Goal: Book appointment/travel/reservation

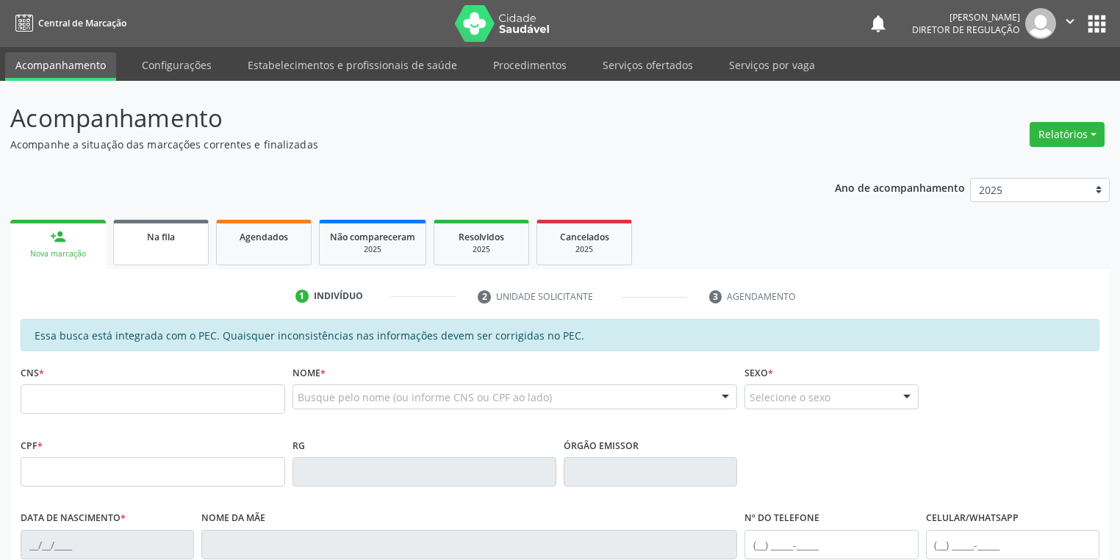
click at [169, 253] on link "Na fila" at bounding box center [160, 243] width 95 height 46
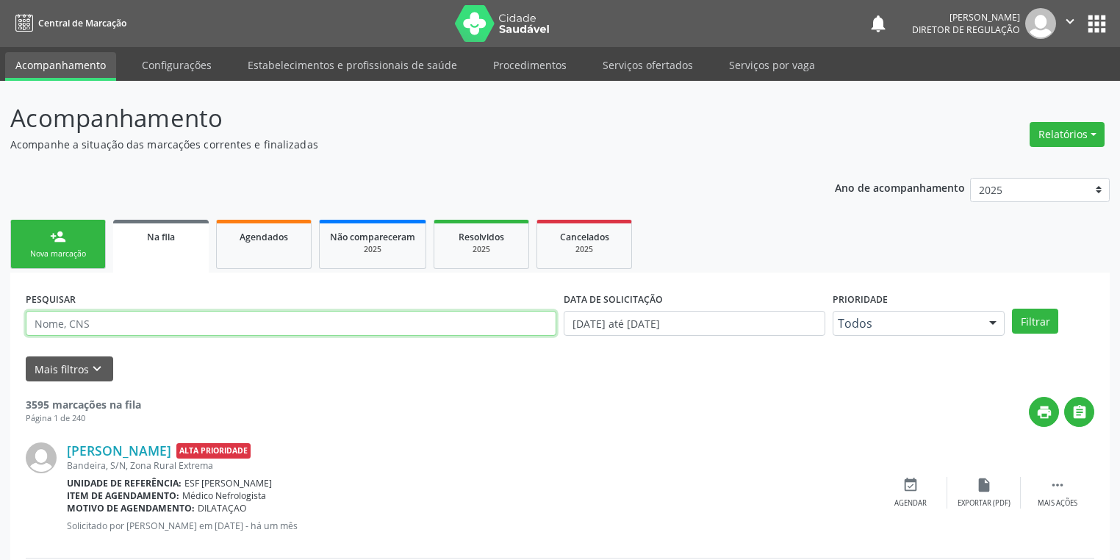
click at [107, 328] on input "text" at bounding box center [291, 323] width 530 height 25
click at [1037, 332] on button "Filtrar" at bounding box center [1035, 321] width 46 height 25
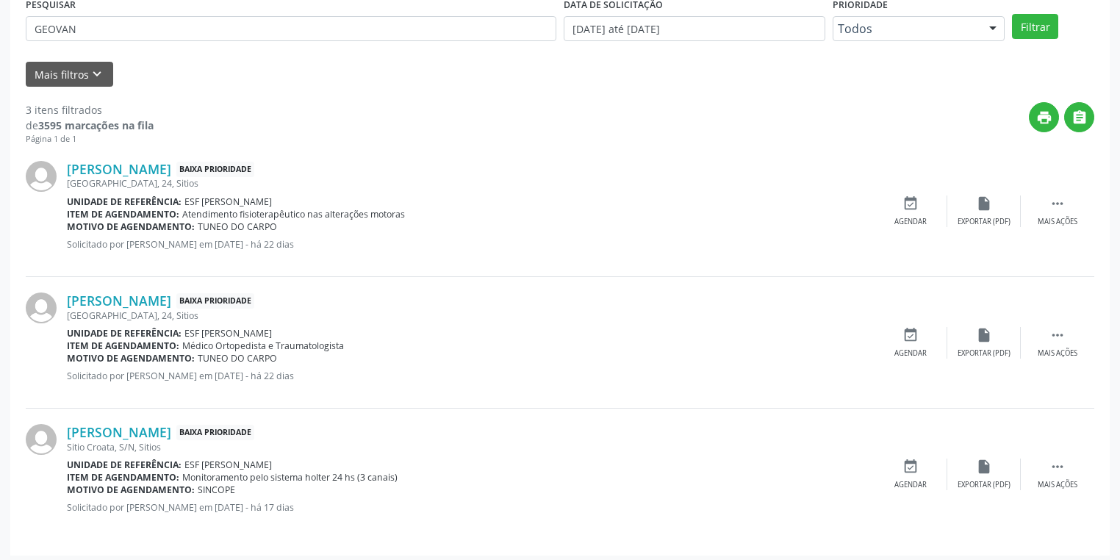
scroll to position [298, 0]
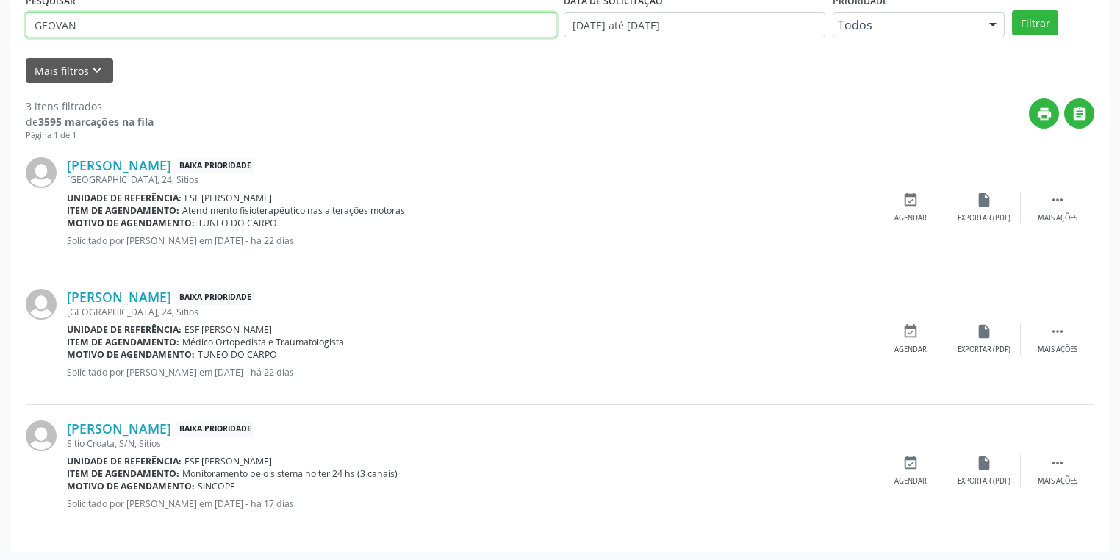
click at [115, 28] on input "GEOVAN" at bounding box center [291, 24] width 530 height 25
type input "G"
type input "MARTIN"
click at [652, 119] on div "print " at bounding box center [624, 119] width 940 height 43
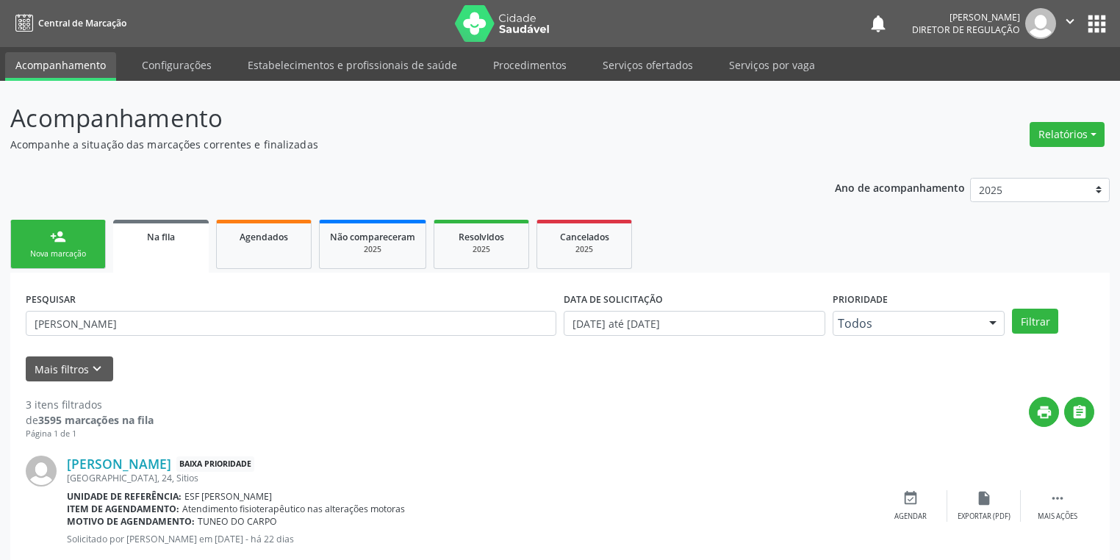
scroll to position [0, 0]
click at [649, 57] on link "Serviços ofertados" at bounding box center [647, 65] width 111 height 26
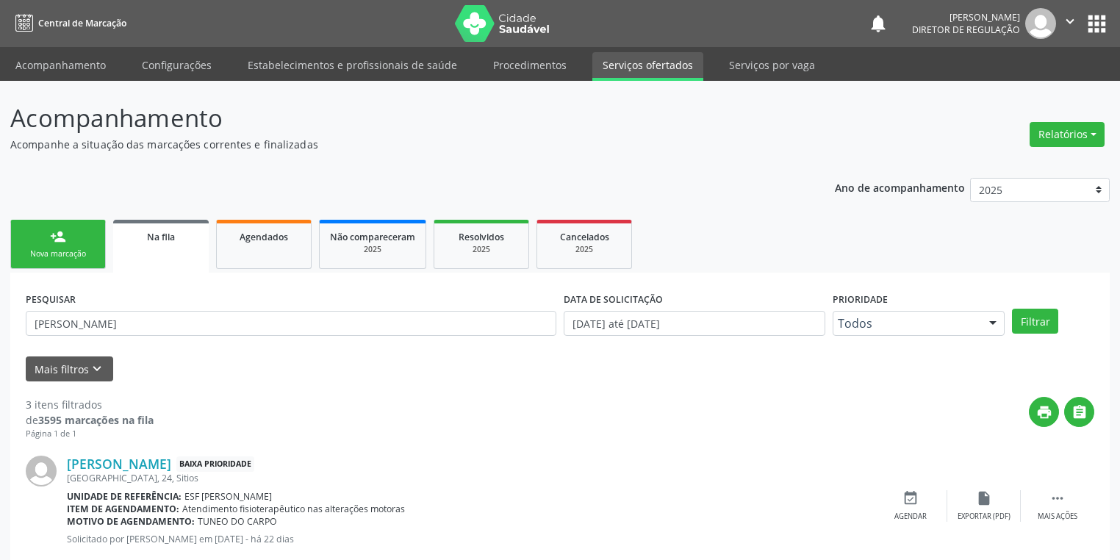
click at [638, 68] on link "Serviços ofertados" at bounding box center [647, 66] width 111 height 29
click at [657, 71] on link "Serviços ofertados" at bounding box center [647, 66] width 111 height 29
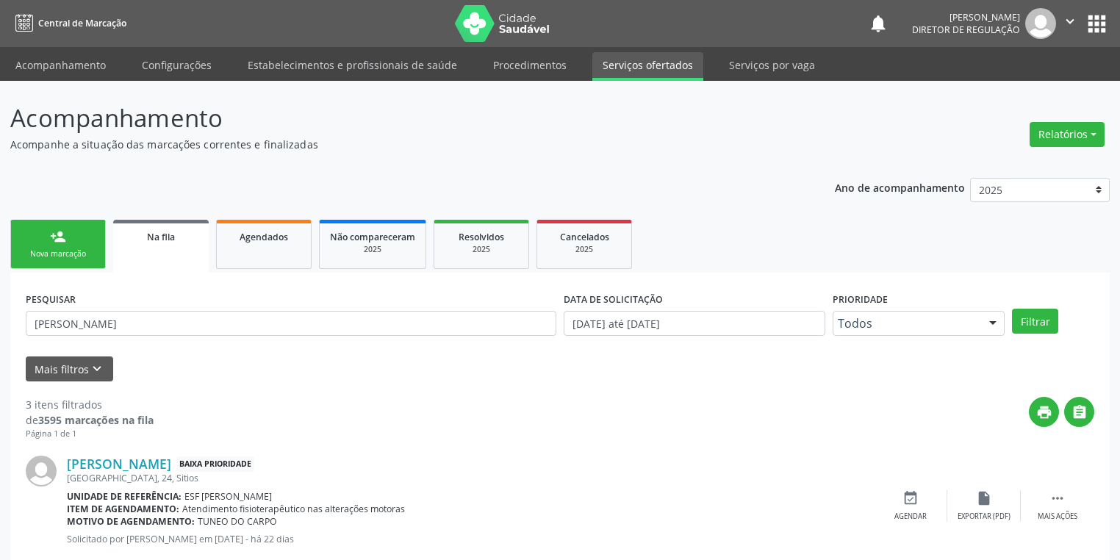
click at [657, 71] on link "Serviços ofertados" at bounding box center [647, 66] width 111 height 29
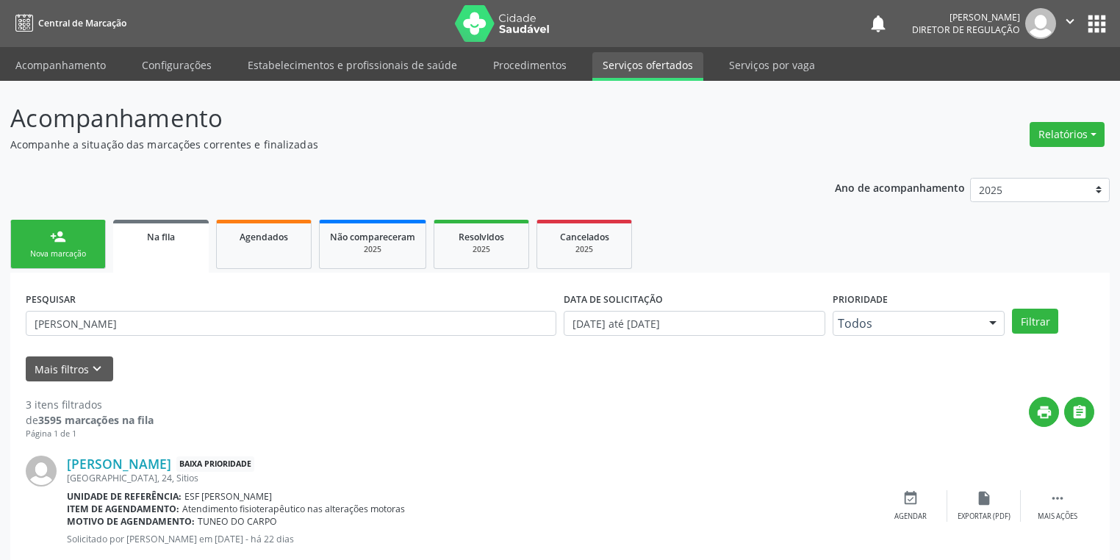
click at [657, 71] on link "Serviços ofertados" at bounding box center [647, 66] width 111 height 29
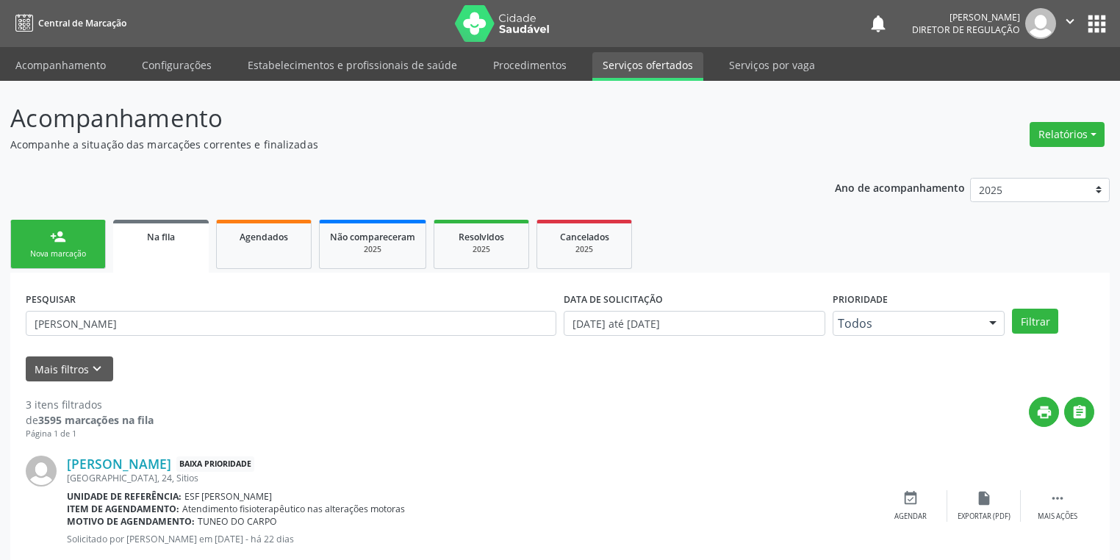
click at [657, 71] on link "Serviços ofertados" at bounding box center [647, 66] width 111 height 29
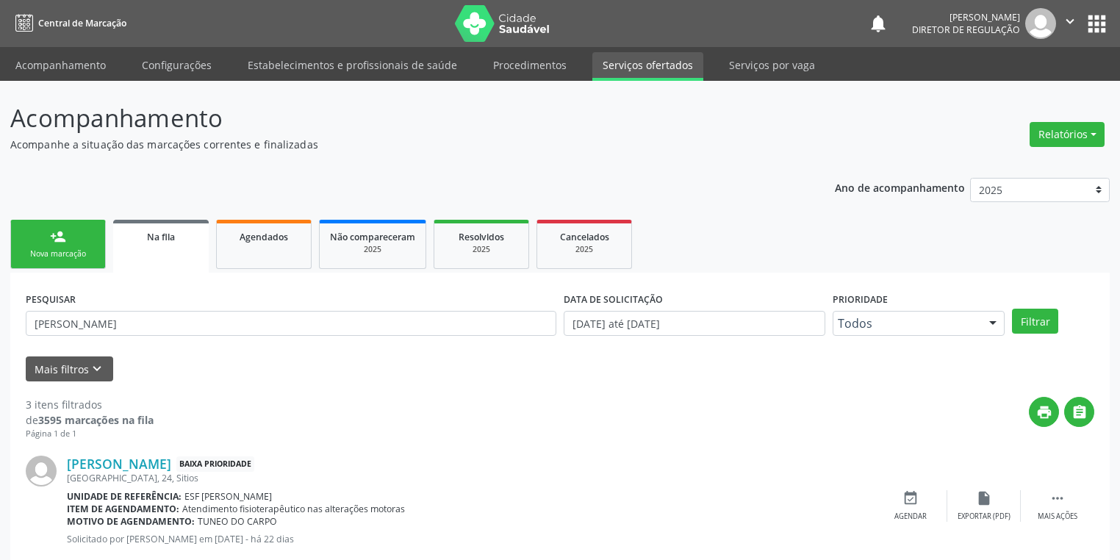
click at [657, 71] on link "Serviços ofertados" at bounding box center [647, 66] width 111 height 29
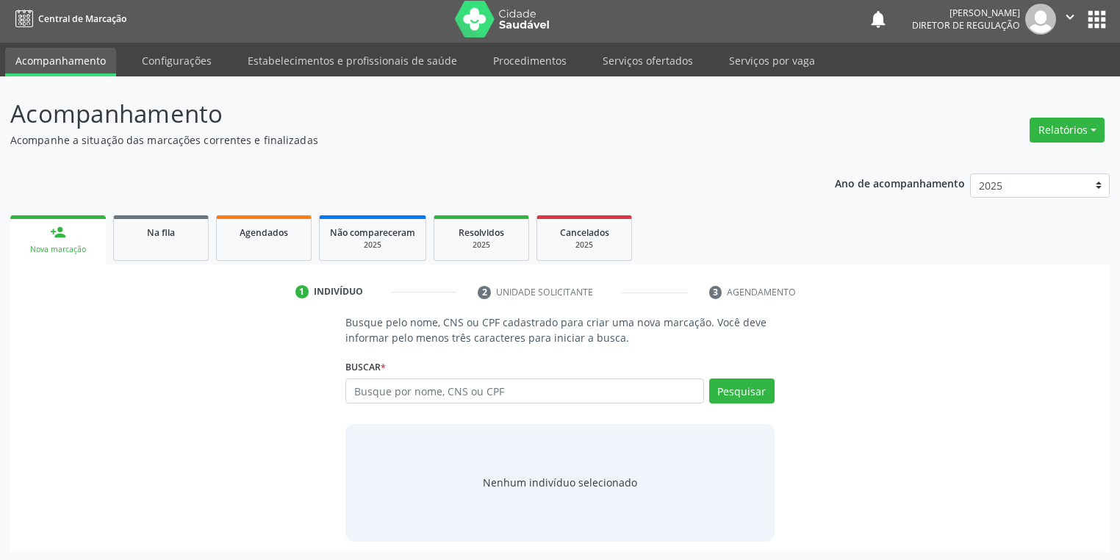
scroll to position [6, 0]
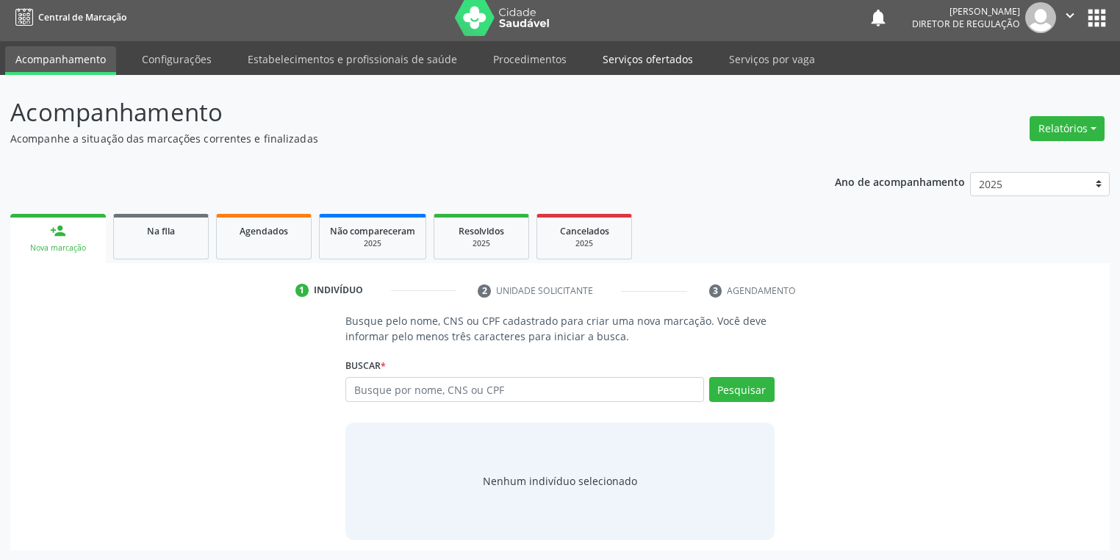
click at [630, 60] on link "Serviços ofertados" at bounding box center [647, 59] width 111 height 26
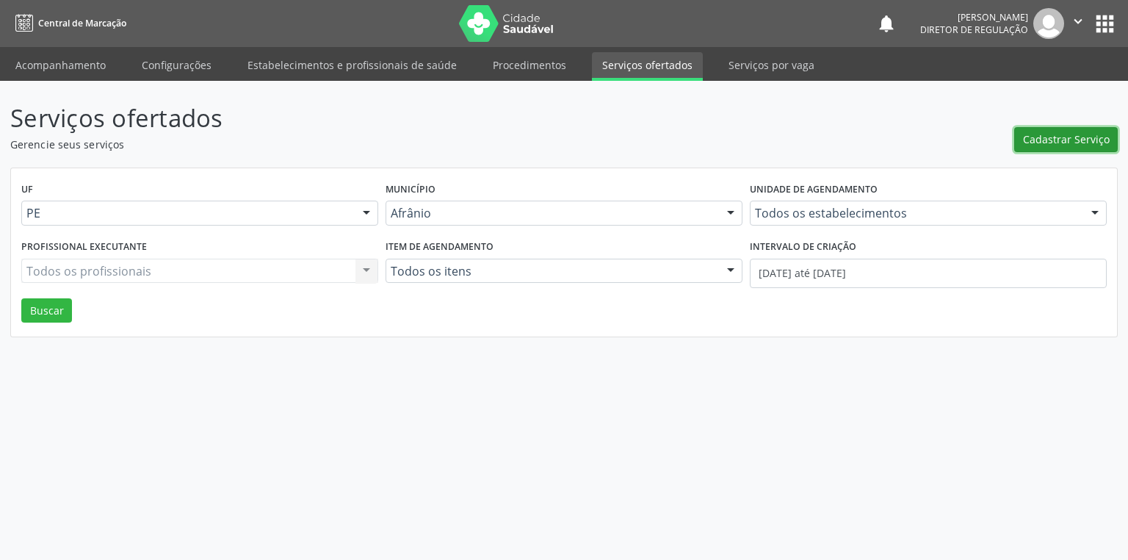
click at [1056, 144] on span "Cadastrar Serviço" at bounding box center [1066, 138] width 87 height 15
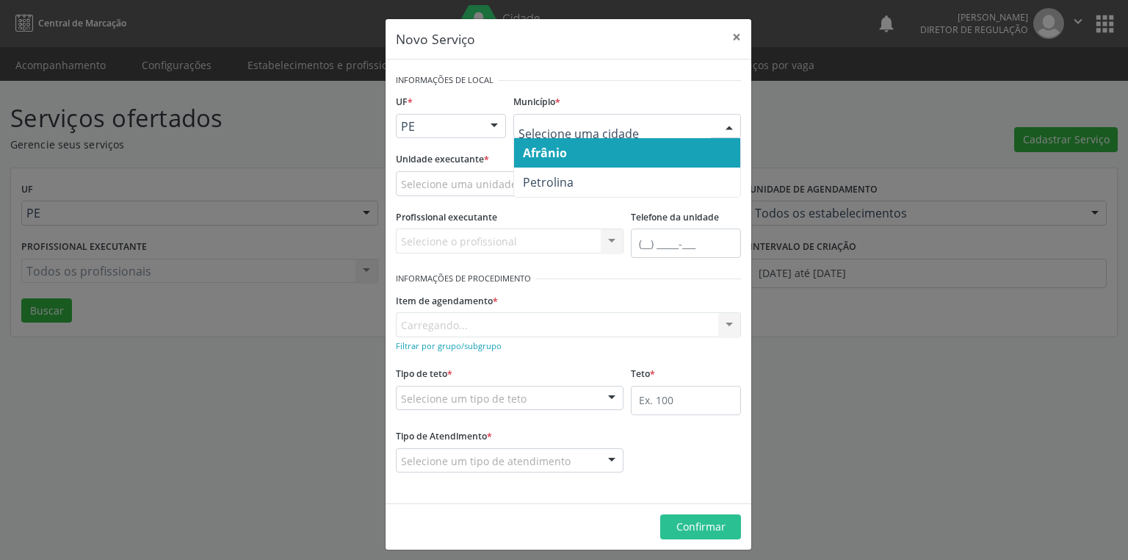
click at [547, 151] on span "Afrânio" at bounding box center [545, 153] width 44 height 16
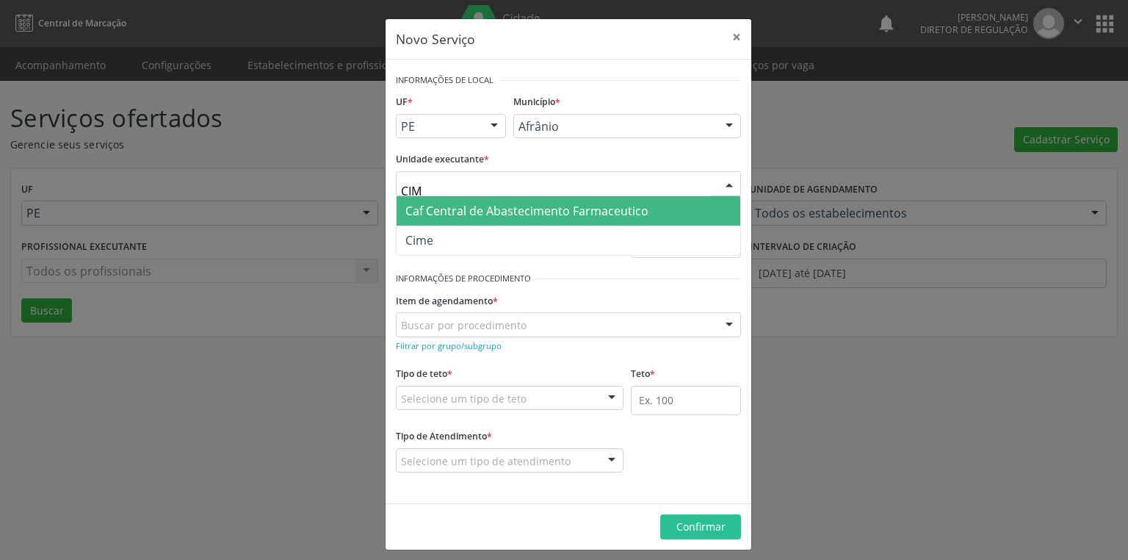
type input "CIME"
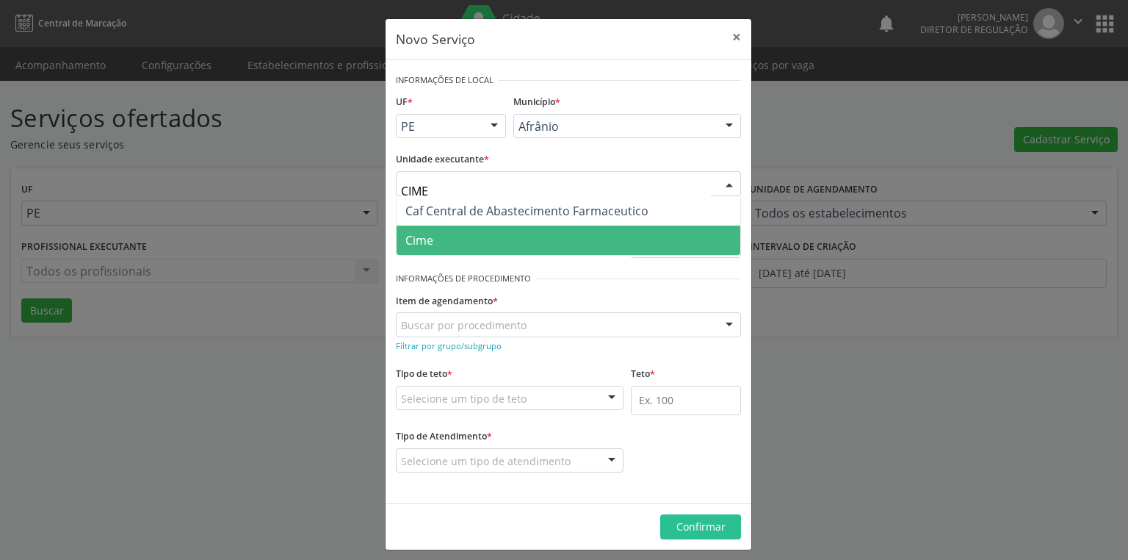
click at [419, 238] on span "Cime" at bounding box center [419, 240] width 28 height 16
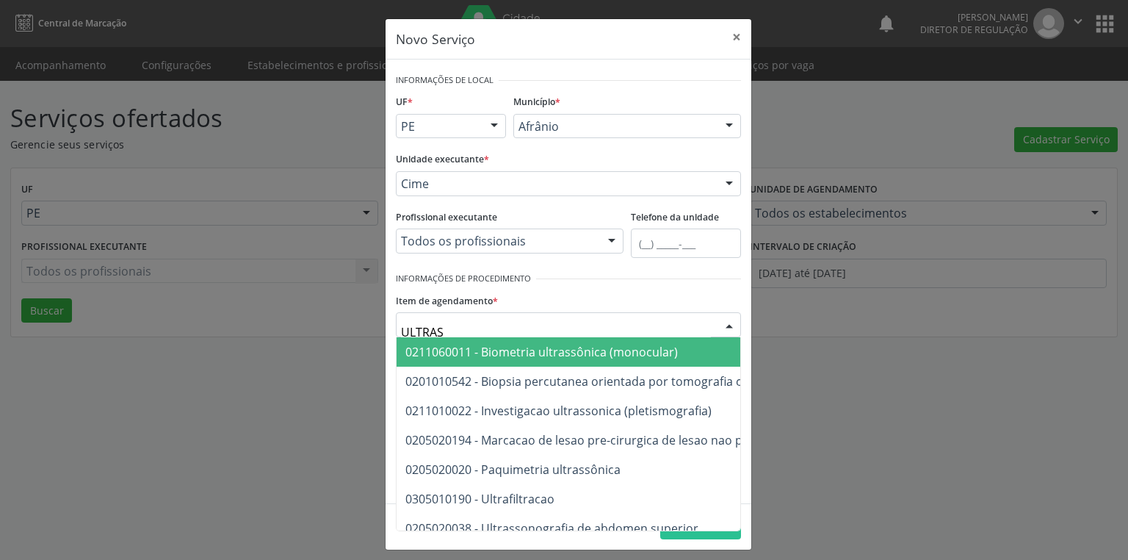
type input "ULTRASS"
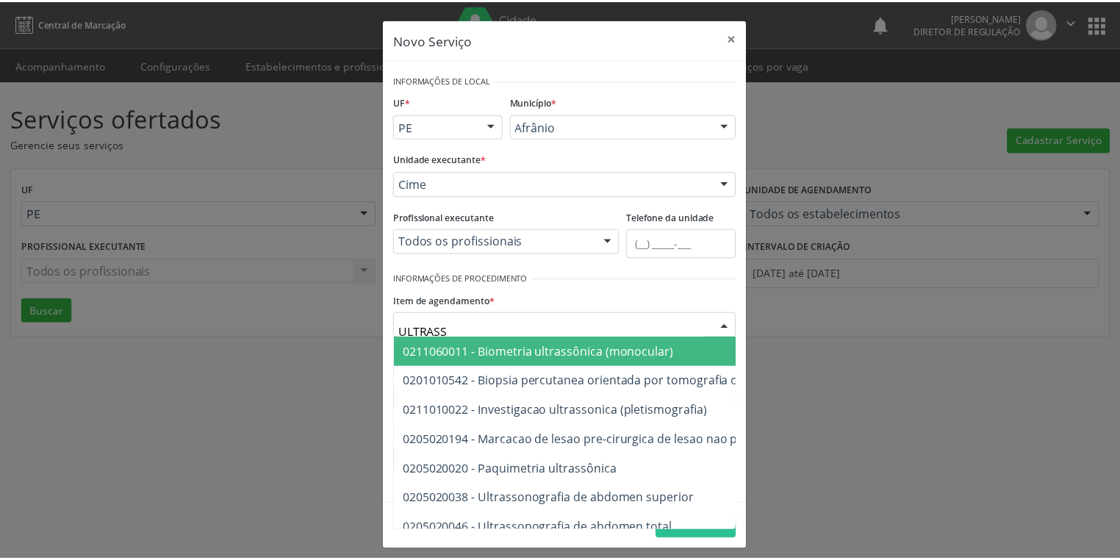
scroll to position [59, 0]
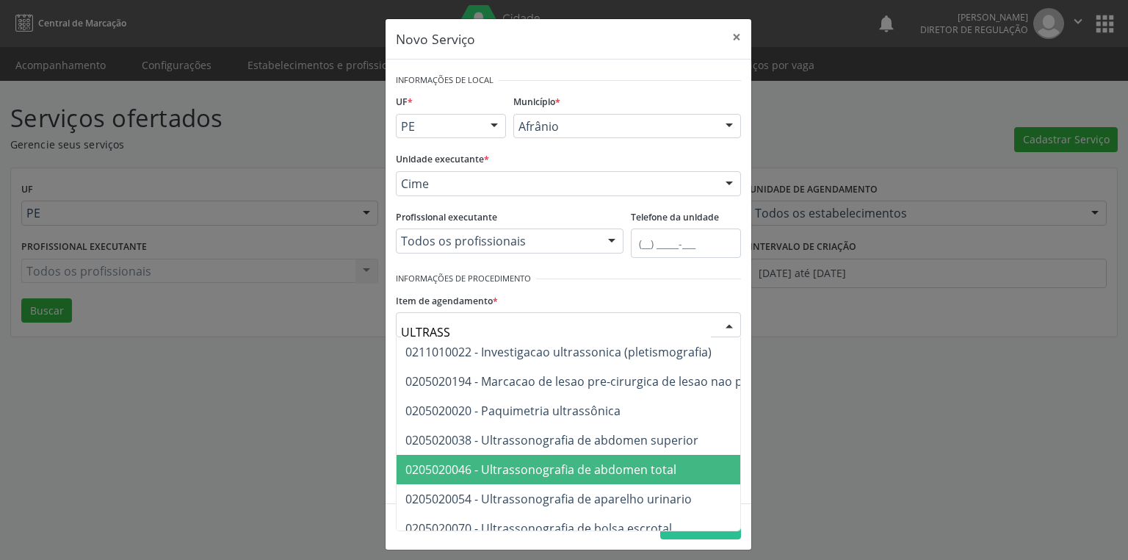
drag, startPoint x: 536, startPoint y: 471, endPoint x: 439, endPoint y: 451, distance: 99.0
click at [536, 471] on span "0205020046 - Ultrassonografia de abdomen total" at bounding box center [540, 469] width 271 height 16
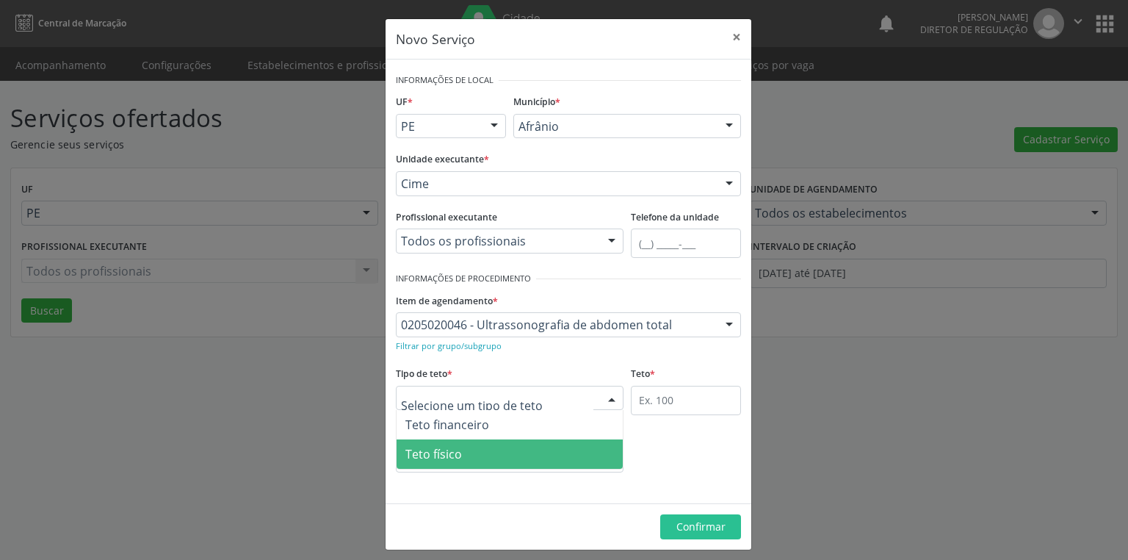
drag, startPoint x: 428, startPoint y: 450, endPoint x: 540, endPoint y: 385, distance: 129.0
click at [435, 447] on span "Teto físico" at bounding box center [433, 454] width 57 height 16
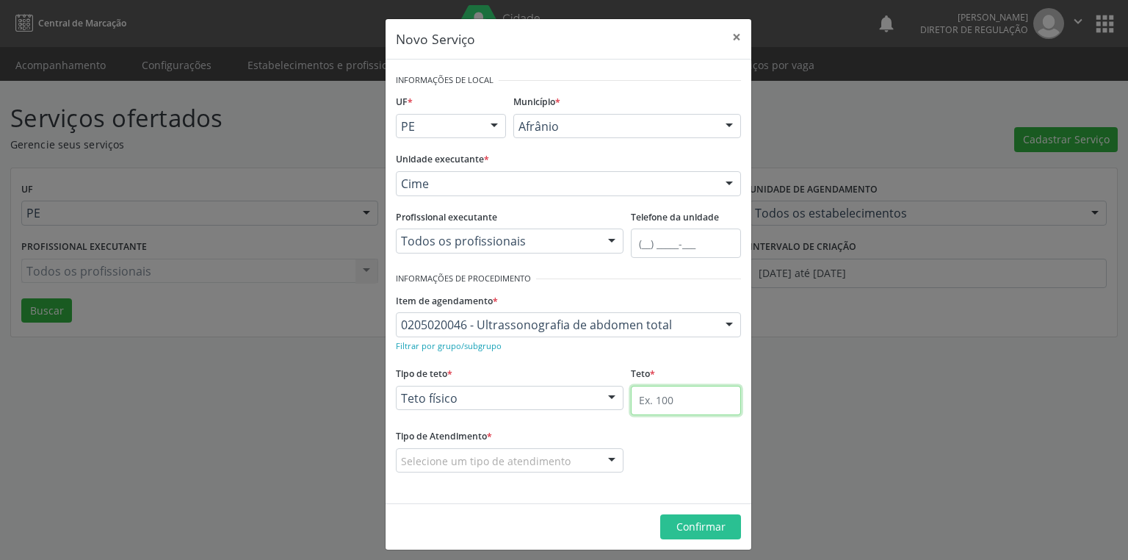
click at [635, 400] on input "text" at bounding box center [686, 400] width 110 height 29
type input "1"
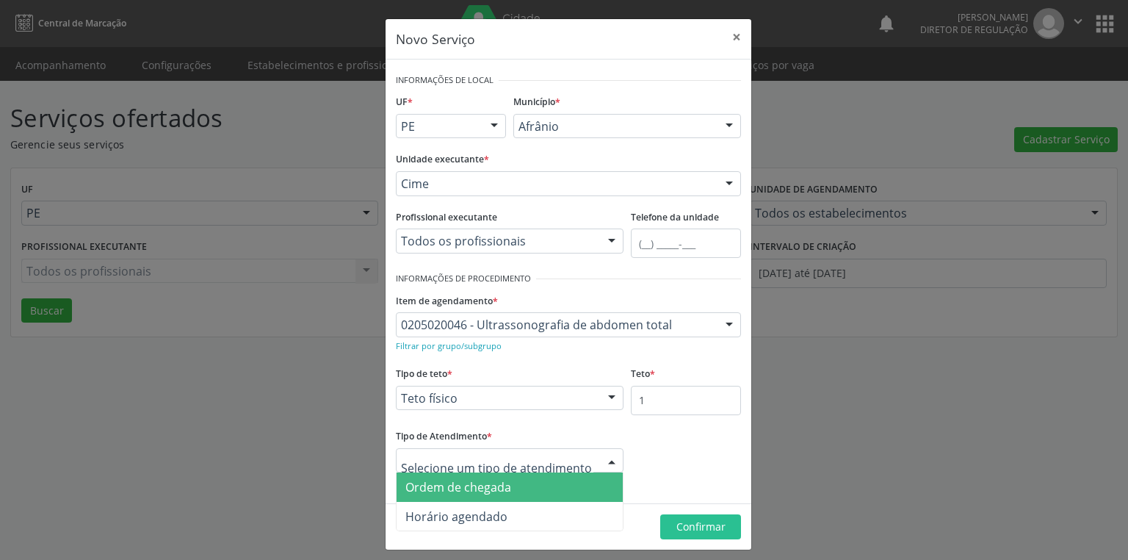
click at [453, 490] on span "Ordem de chegada" at bounding box center [458, 487] width 106 height 16
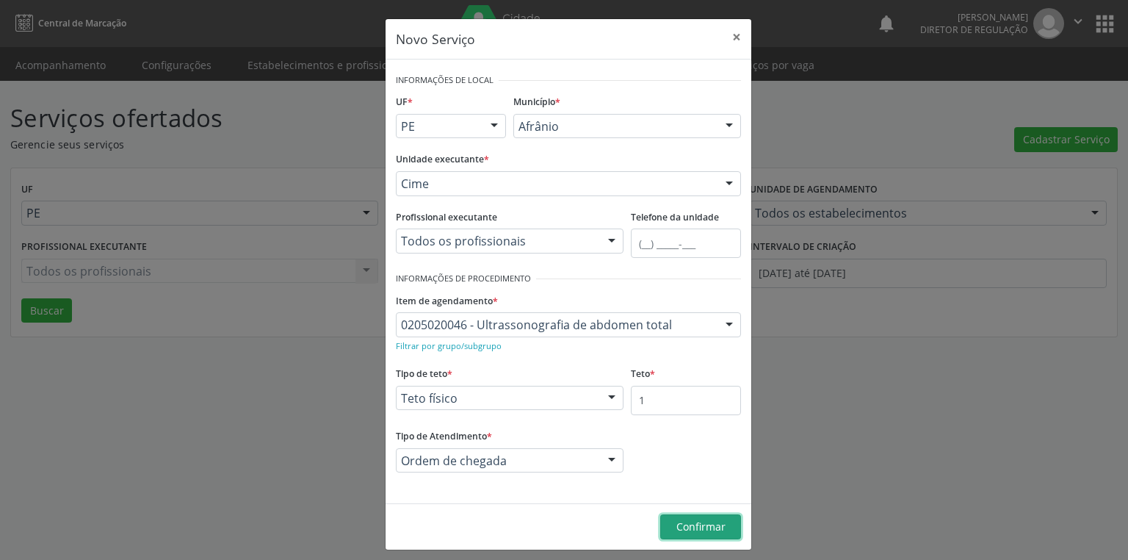
click at [690, 527] on span "Confirmar" at bounding box center [701, 526] width 49 height 14
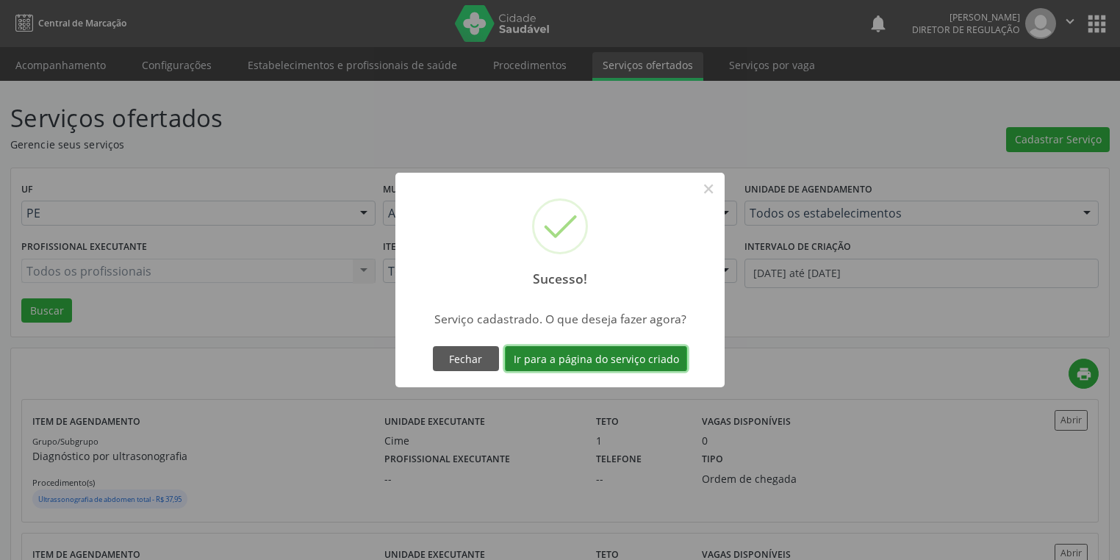
click at [590, 358] on button "Ir para a página do serviço criado" at bounding box center [596, 358] width 182 height 25
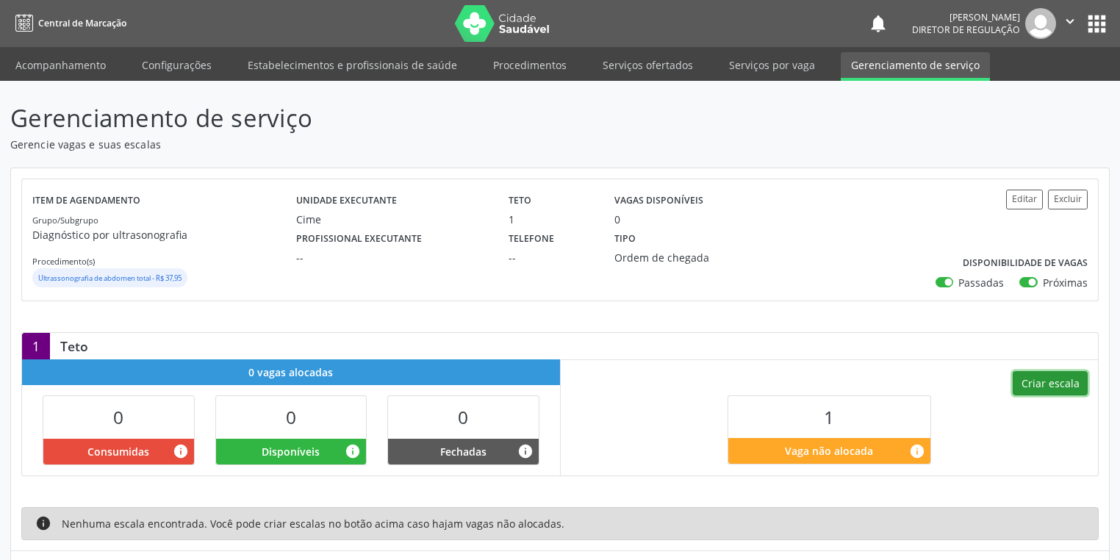
click at [1053, 375] on button "Criar escala" at bounding box center [1049, 383] width 75 height 25
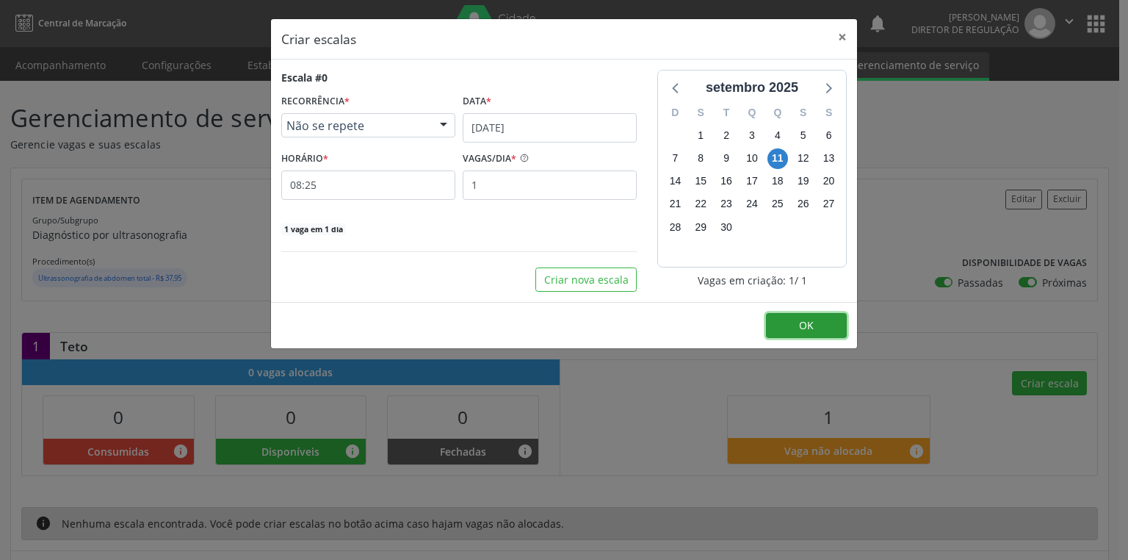
click at [791, 318] on button "OK" at bounding box center [806, 325] width 81 height 25
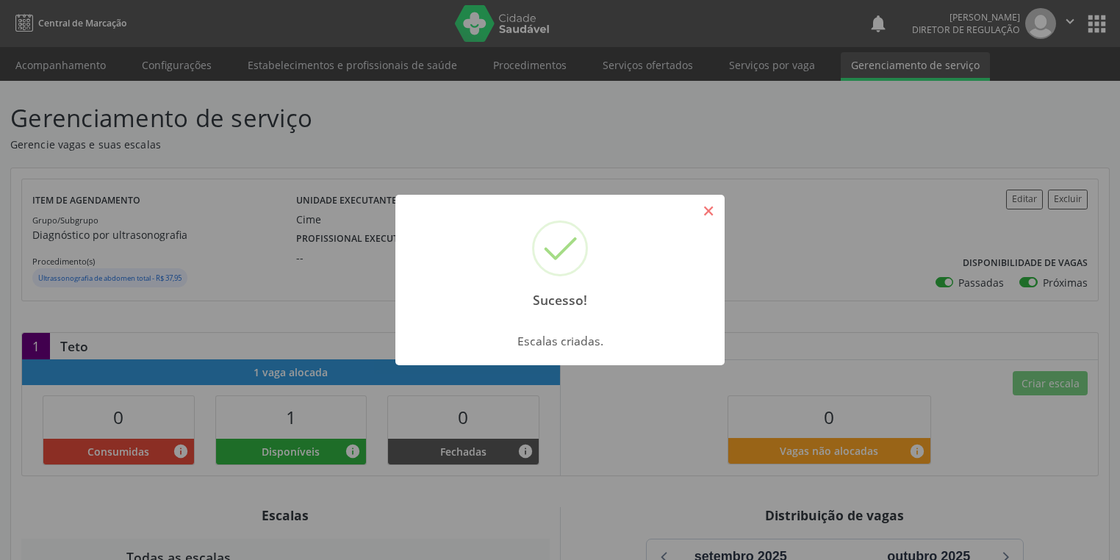
click at [707, 210] on button "×" at bounding box center [708, 210] width 25 height 25
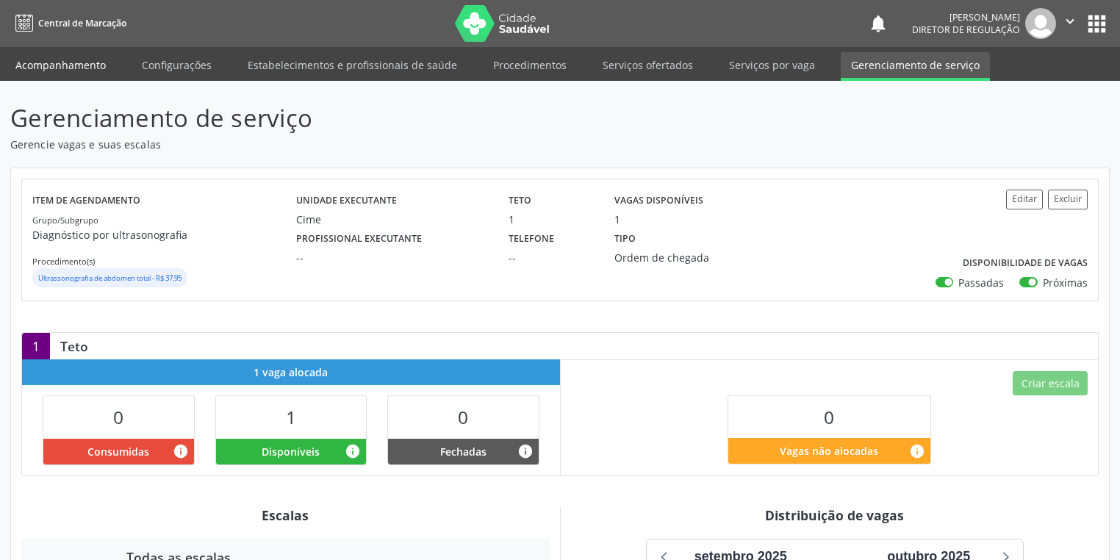
click at [62, 58] on link "Acompanhamento" at bounding box center [60, 65] width 111 height 26
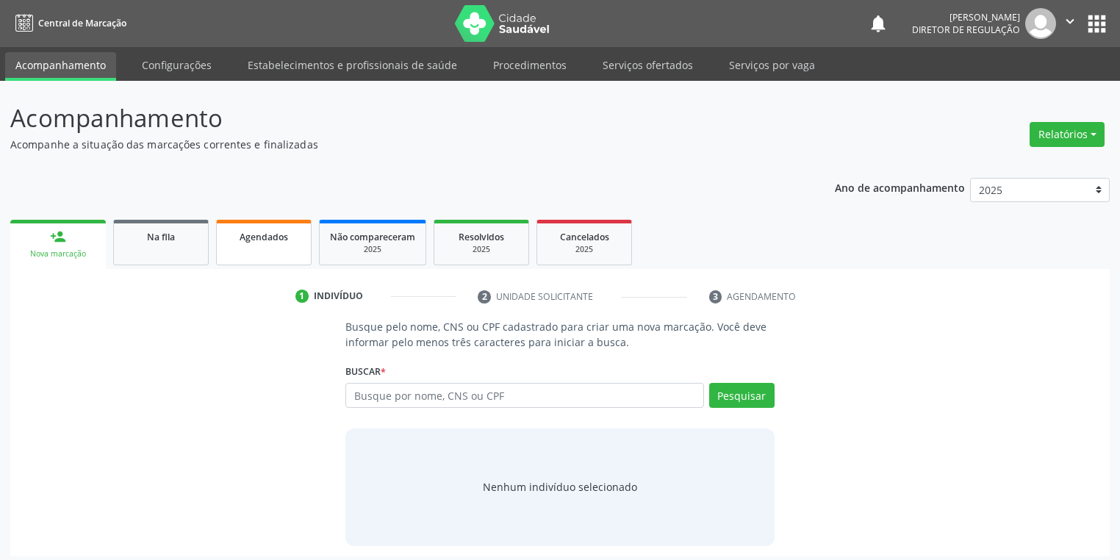
click at [264, 250] on link "Agendados" at bounding box center [263, 243] width 95 height 46
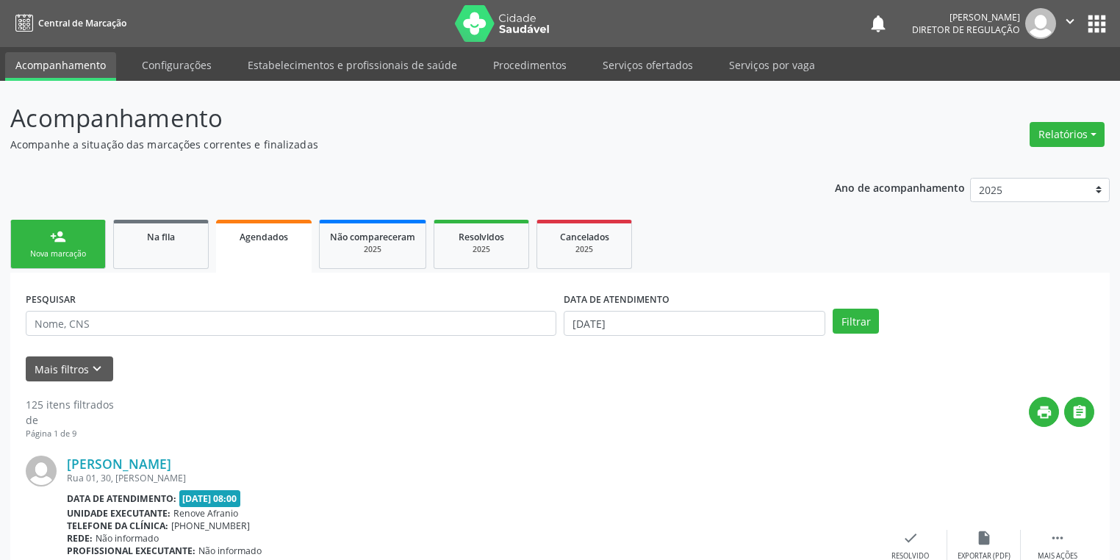
click at [53, 248] on div "Nova marcação" at bounding box center [57, 253] width 73 height 11
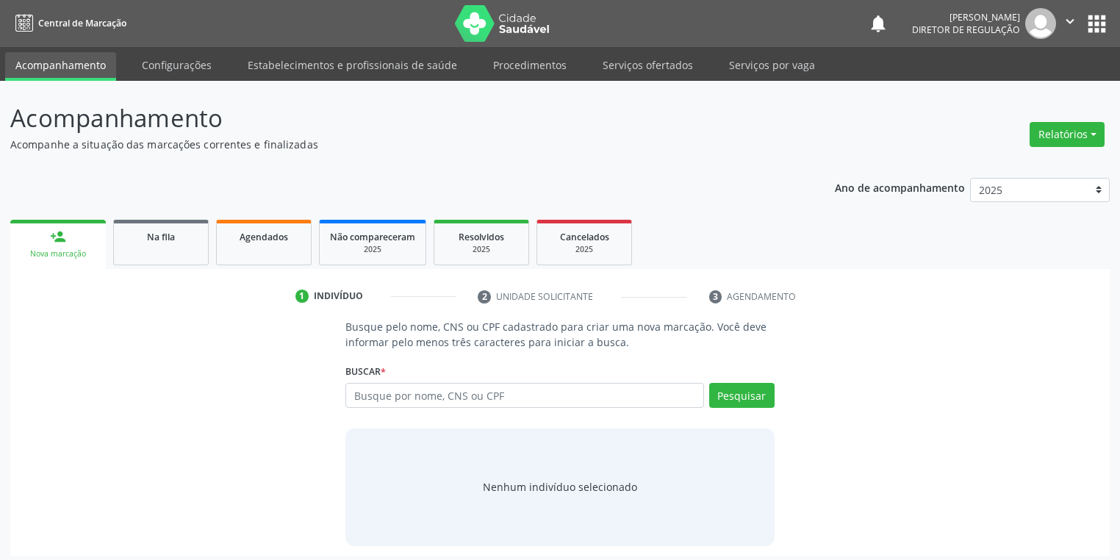
click at [73, 253] on div "Nova marcação" at bounding box center [58, 253] width 75 height 11
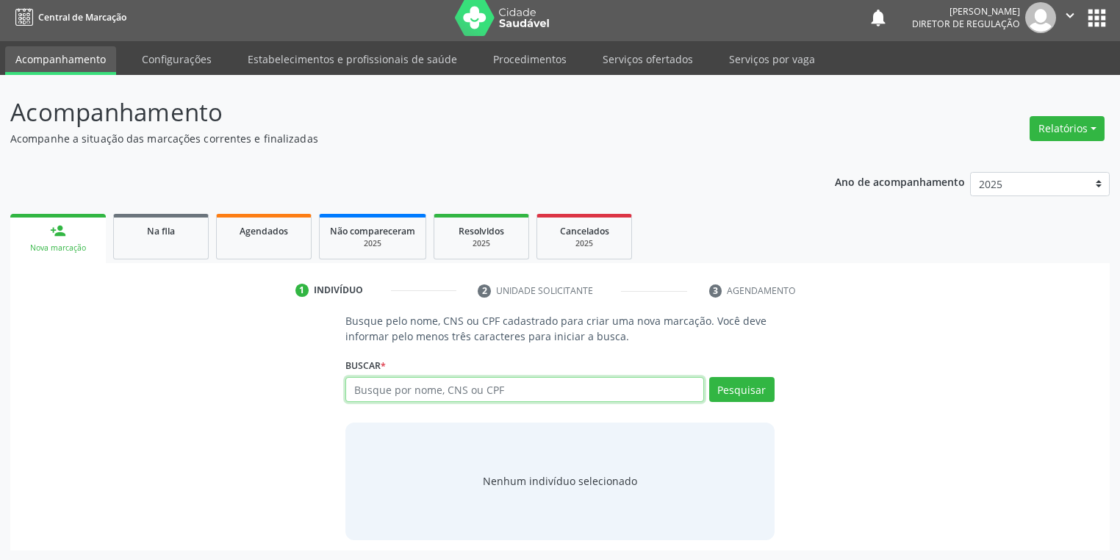
click at [376, 392] on input "text" at bounding box center [524, 389] width 358 height 25
type input "700006516326309"
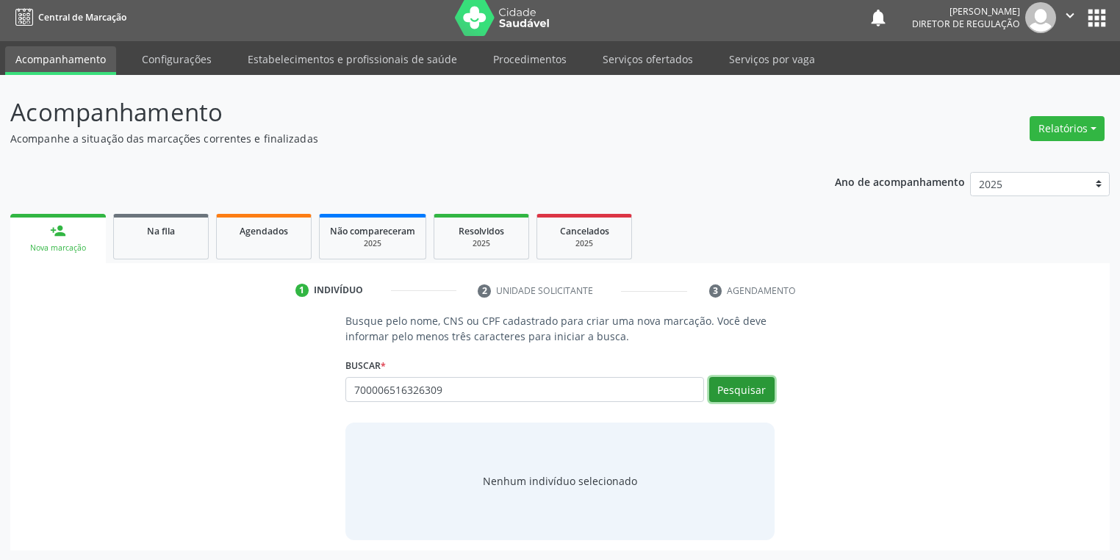
click at [739, 393] on button "Pesquisar" at bounding box center [741, 389] width 65 height 25
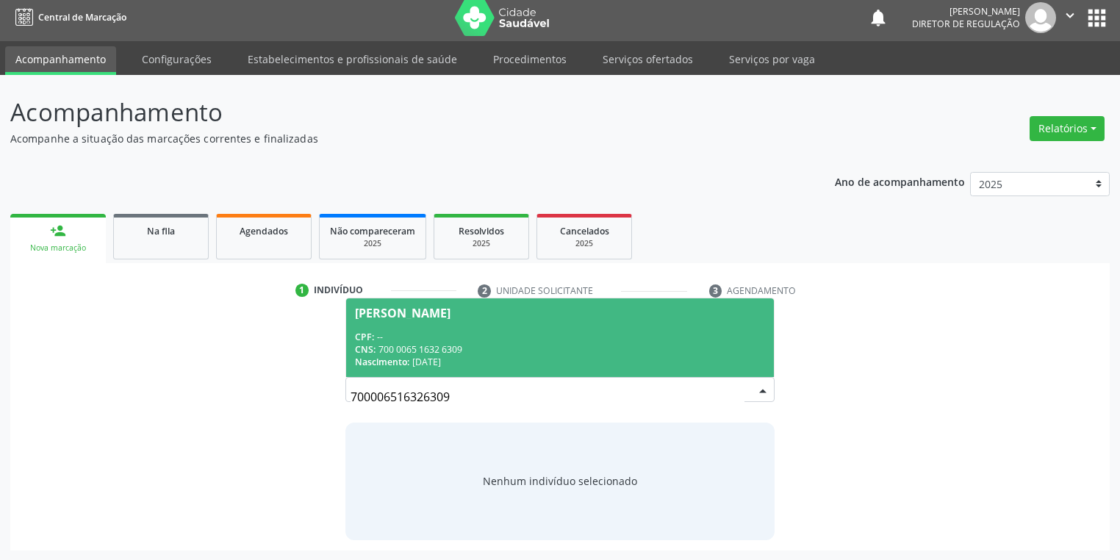
click at [467, 323] on span "[PERSON_NAME] CPF: -- CNS: 700 0065 1632 6309 Nascimento: [DATE]" at bounding box center [560, 337] width 428 height 79
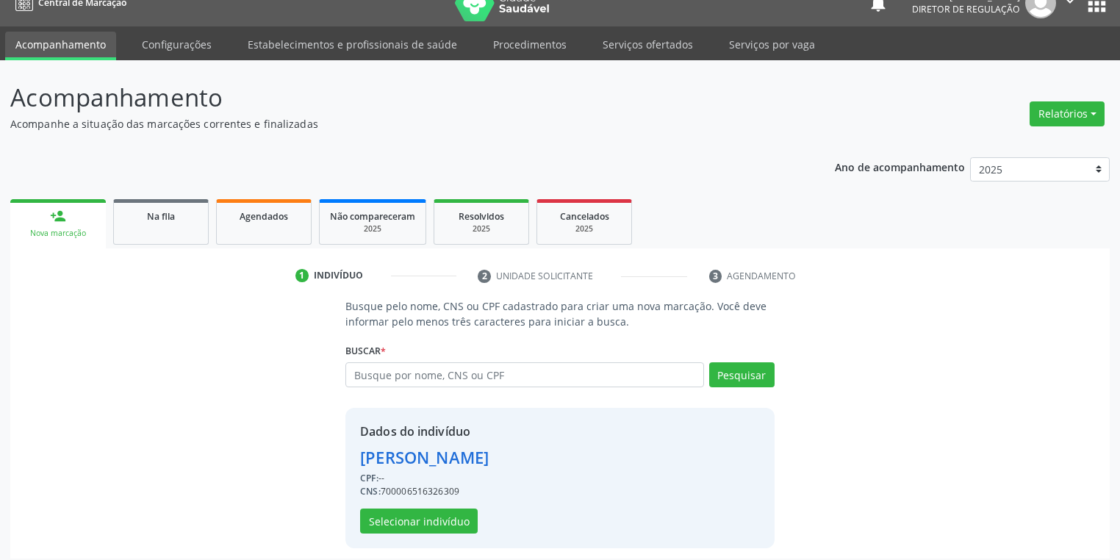
scroll to position [28, 0]
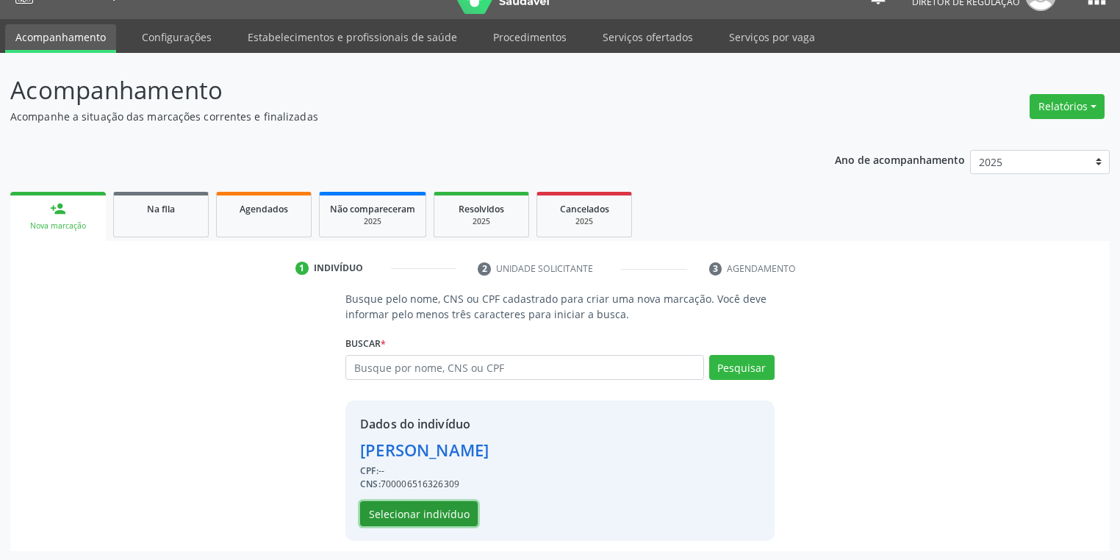
click at [400, 514] on button "Selecionar indivíduo" at bounding box center [419, 513] width 118 height 25
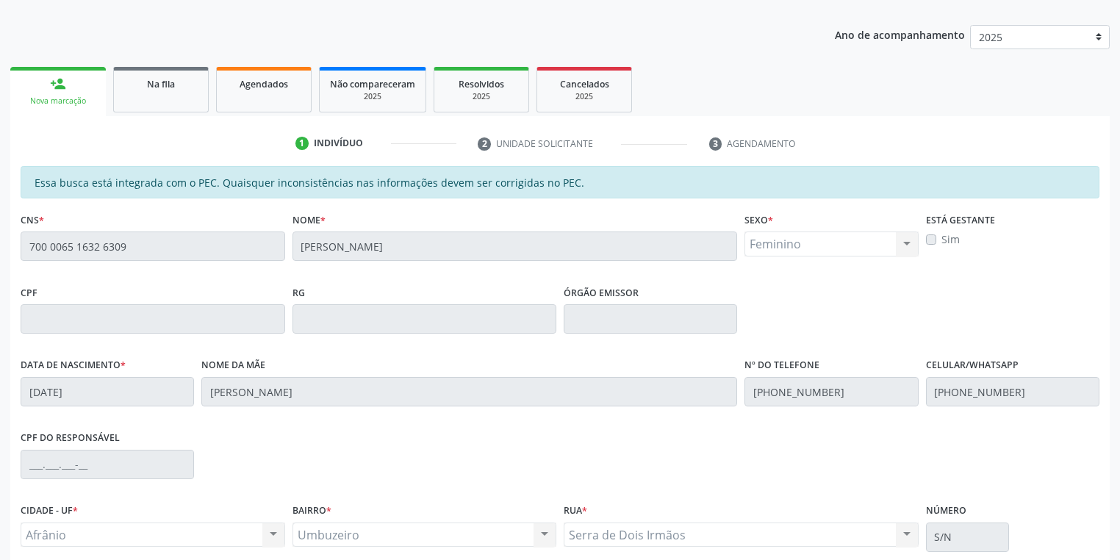
scroll to position [278, 0]
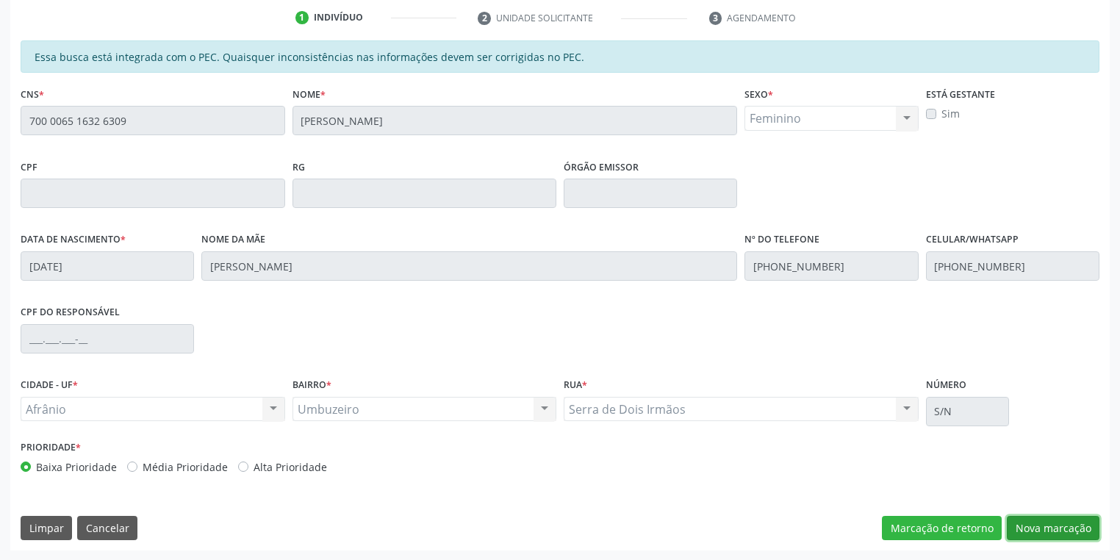
click at [1028, 530] on button "Nova marcação" at bounding box center [1052, 528] width 93 height 25
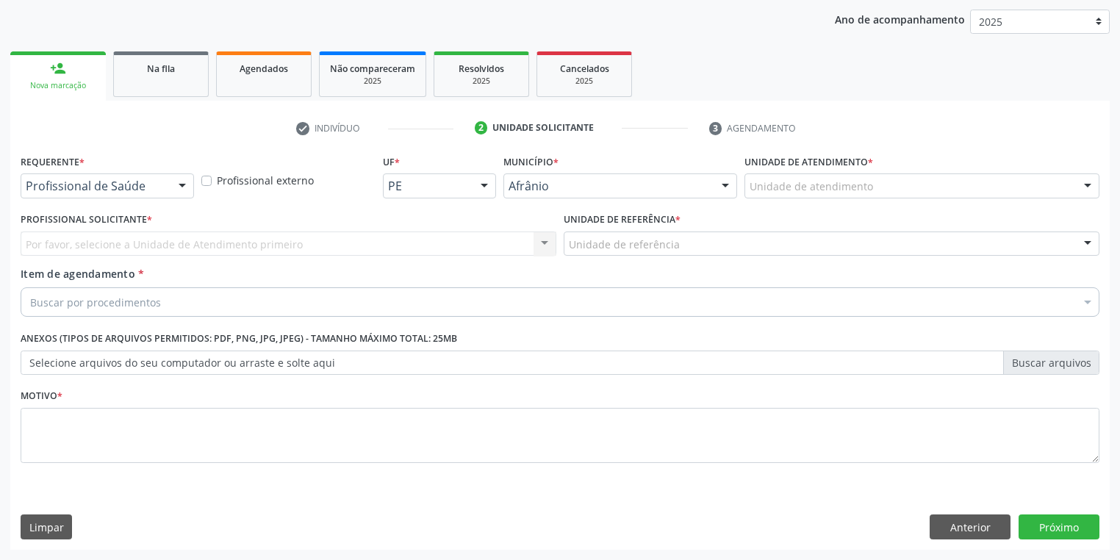
scroll to position [167, 0]
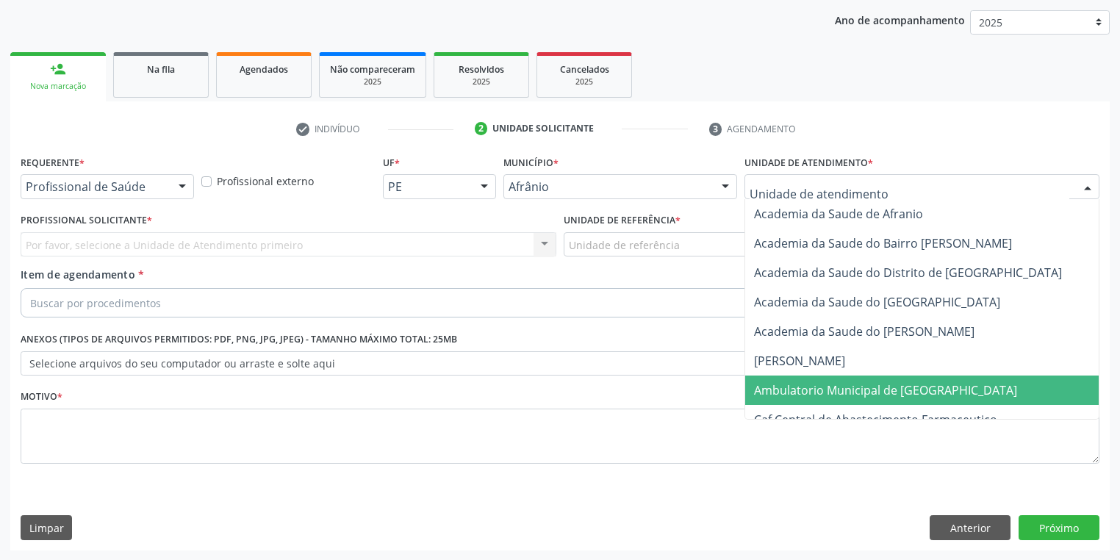
click at [790, 385] on span "Ambulatorio Municipal de [GEOGRAPHIC_DATA]" at bounding box center [885, 390] width 263 height 16
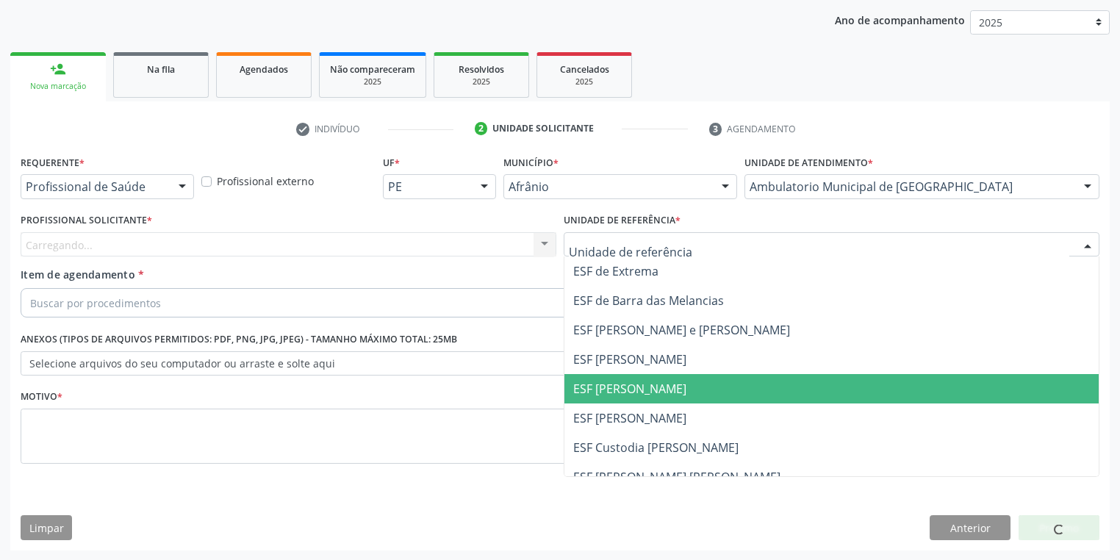
click at [609, 398] on span "ESF [PERSON_NAME]" at bounding box center [831, 388] width 534 height 29
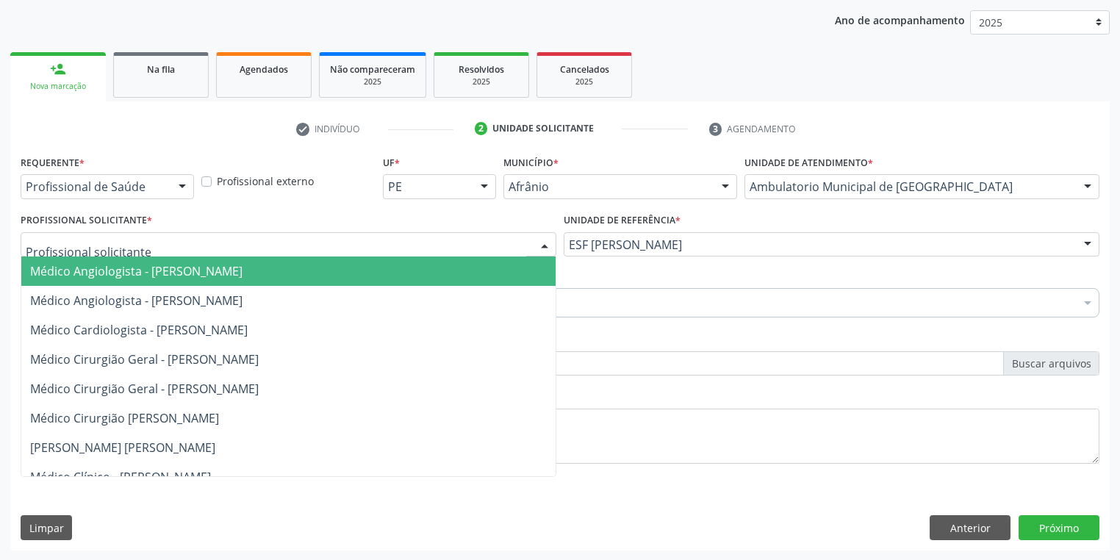
click at [118, 263] on span "Médico Angiologista - [PERSON_NAME]" at bounding box center [136, 271] width 212 height 16
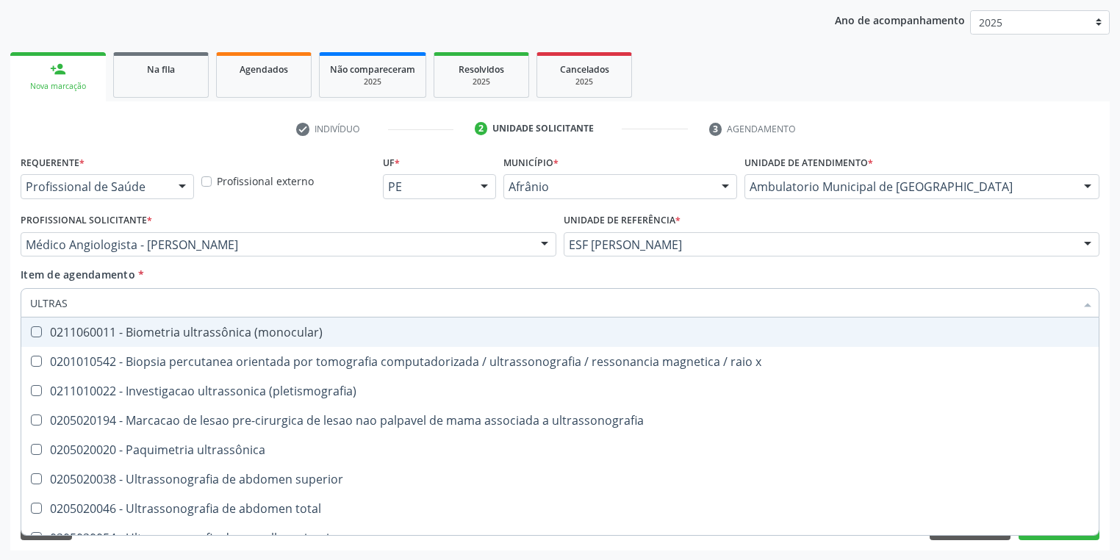
type input "ULTRASS"
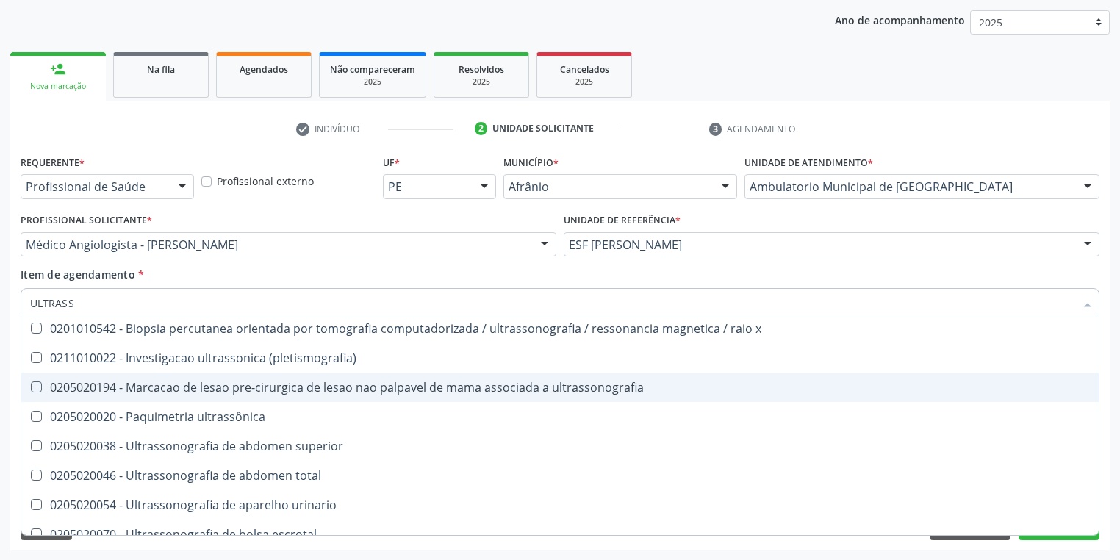
scroll to position [59, 0]
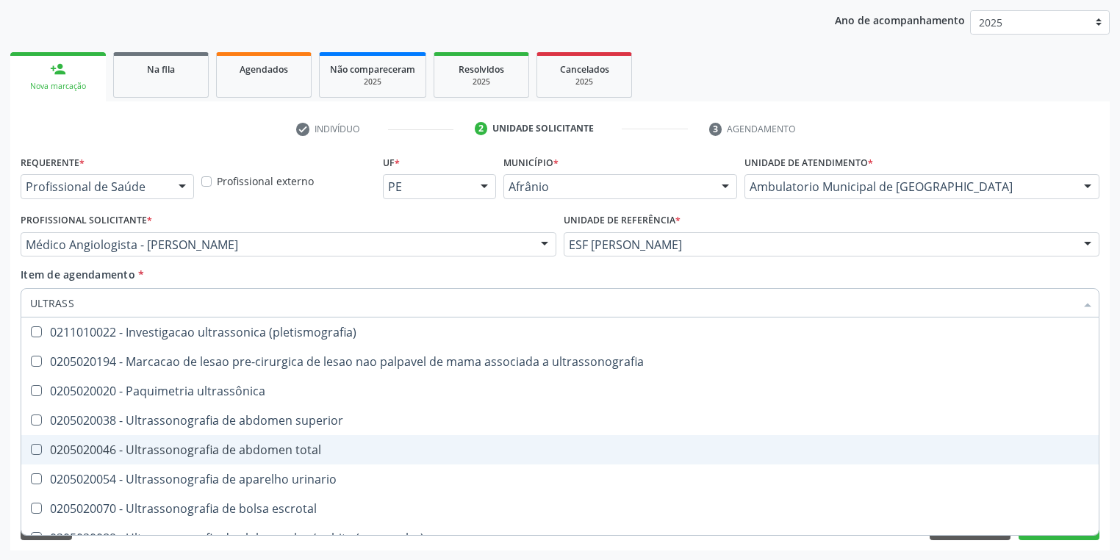
click at [148, 444] on div "0205020046 - Ultrassonografia de abdomen total" at bounding box center [559, 450] width 1059 height 12
checkbox total "true"
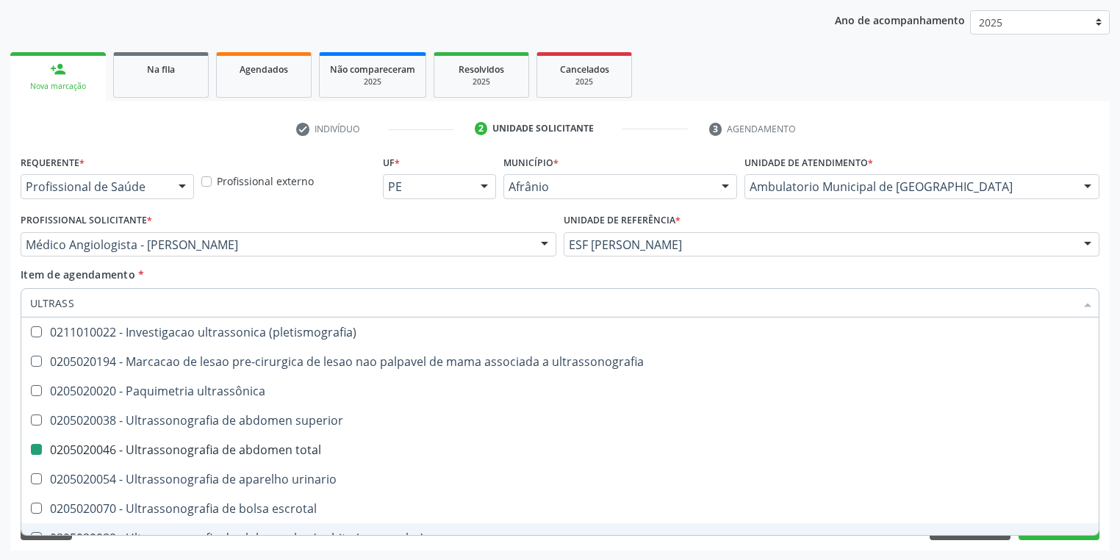
click at [126, 544] on div "Requerente * Profissional de Saúde Profissional de Saúde Paciente Nenhum result…" at bounding box center [559, 350] width 1099 height 399
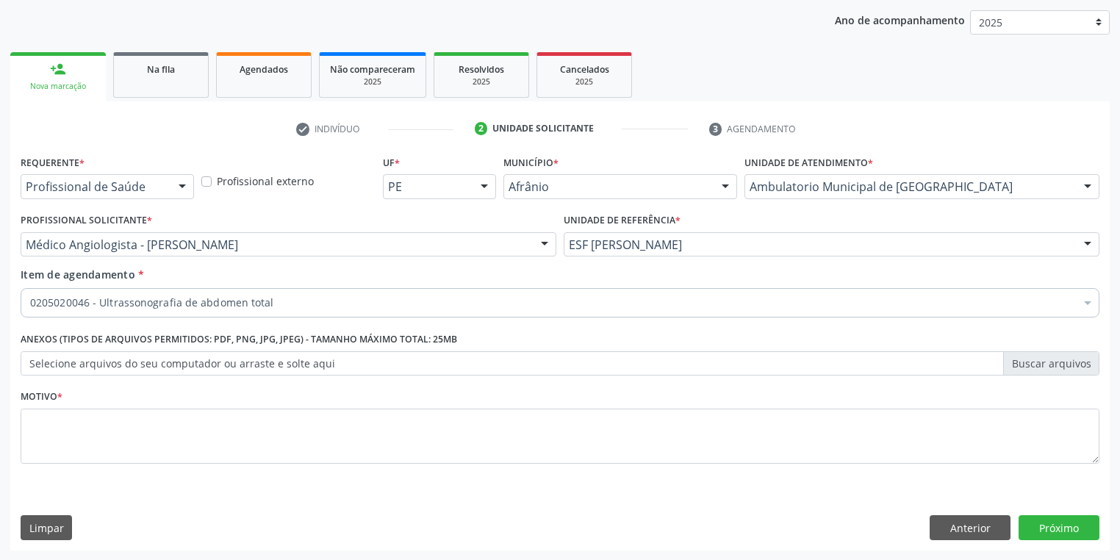
scroll to position [0, 0]
click at [91, 420] on textarea at bounding box center [560, 436] width 1078 height 56
type textarea "*"
click at [1051, 522] on button "Próximo" at bounding box center [1058, 527] width 81 height 25
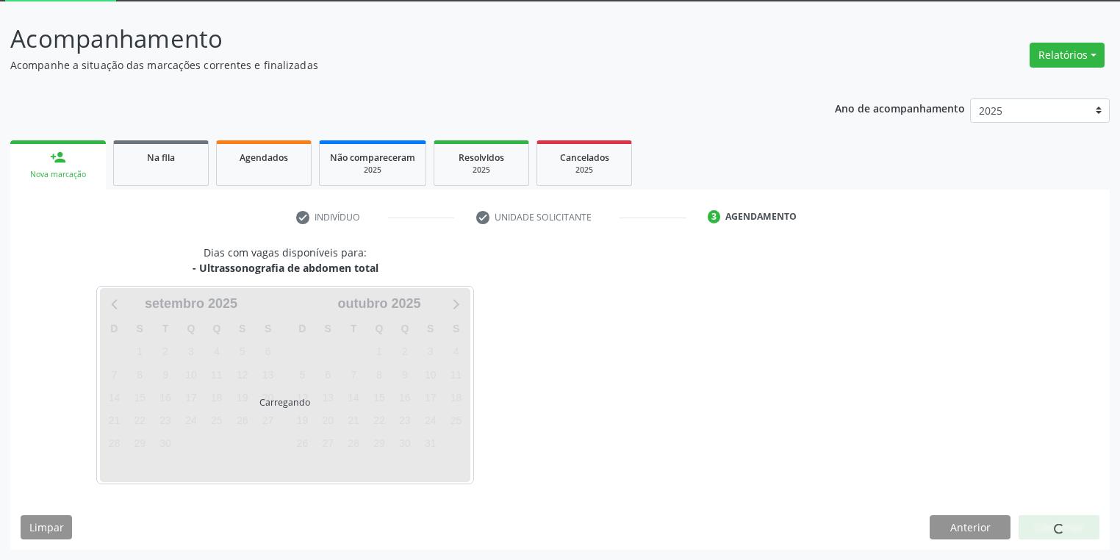
scroll to position [79, 0]
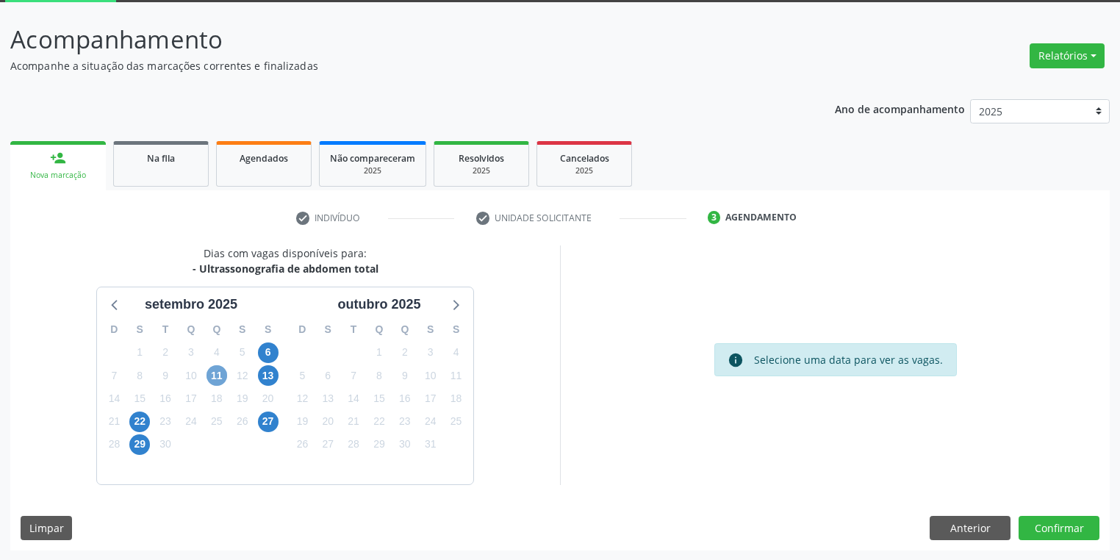
click at [212, 375] on span "11" at bounding box center [216, 375] width 21 height 21
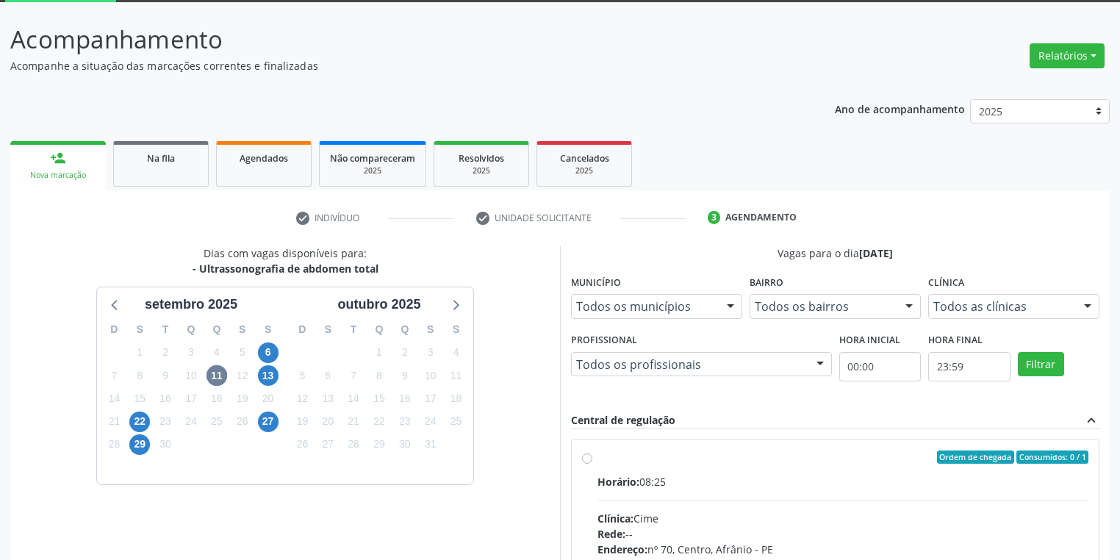
click at [592, 464] on input "Ordem de chegada Consumidos: 0 / 1 Horário: 08:25 Clínica: Cime Rede: -- Endere…" at bounding box center [587, 456] width 10 height 13
radio input "true"
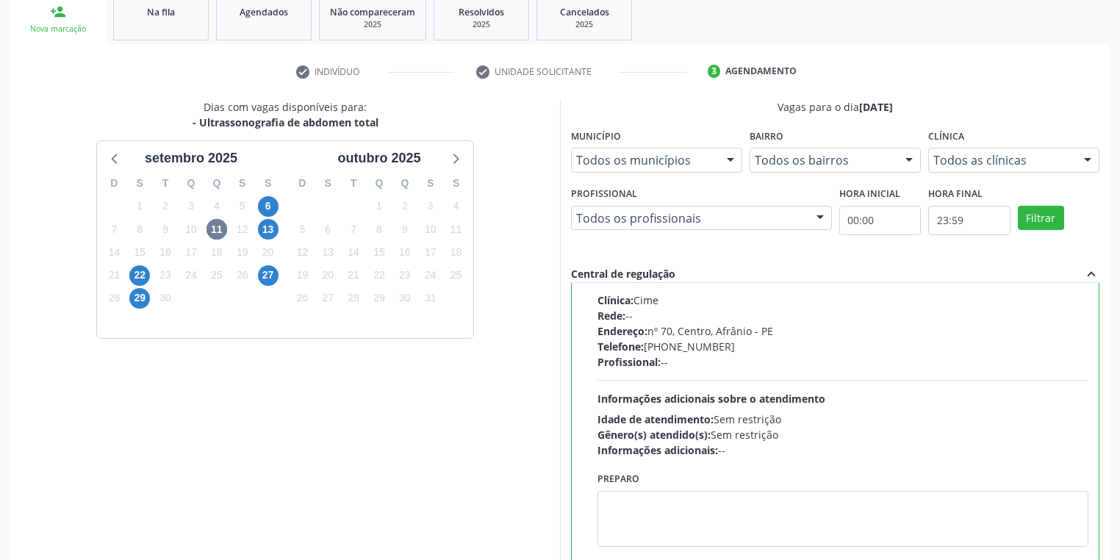
scroll to position [317, 0]
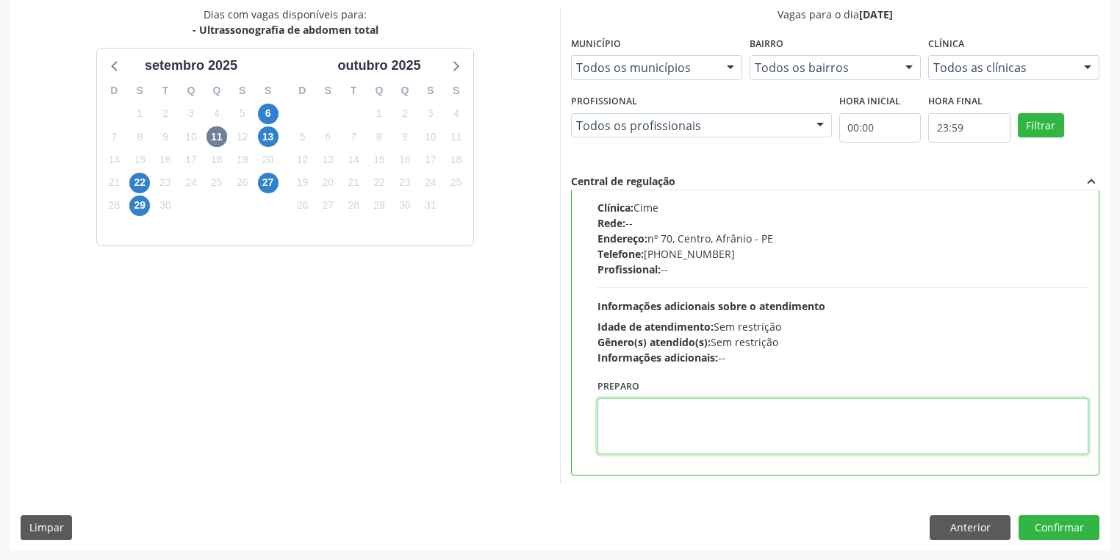
click at [705, 444] on textarea at bounding box center [842, 426] width 491 height 56
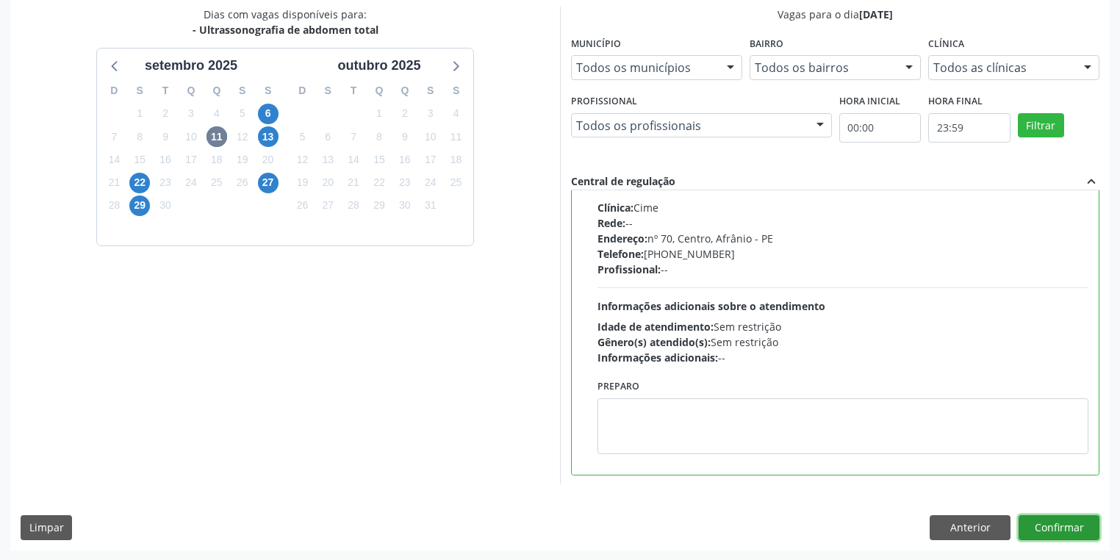
click at [1052, 527] on button "Confirmar" at bounding box center [1058, 527] width 81 height 25
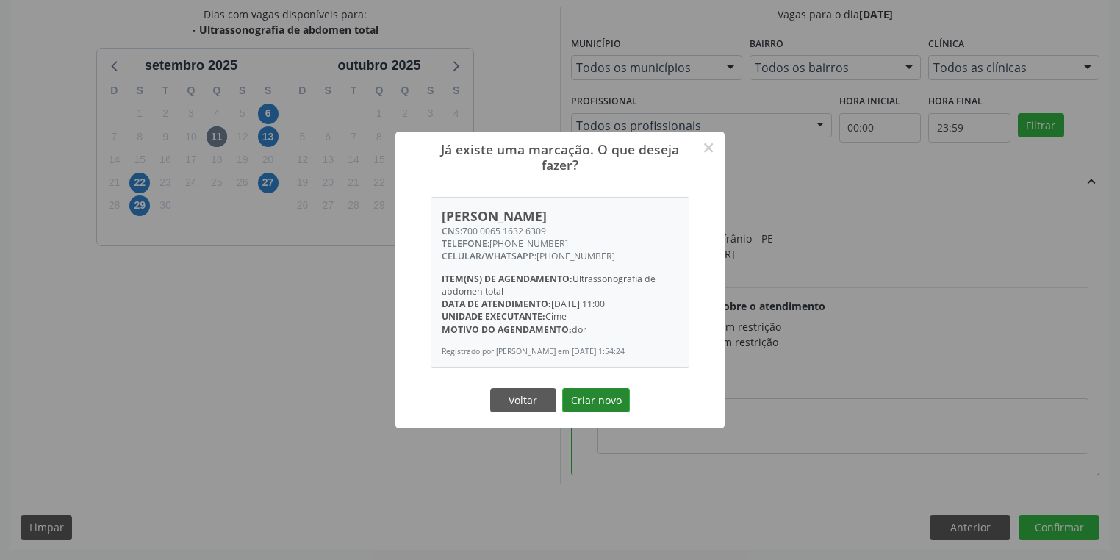
click at [605, 405] on button "Criar novo" at bounding box center [596, 400] width 68 height 25
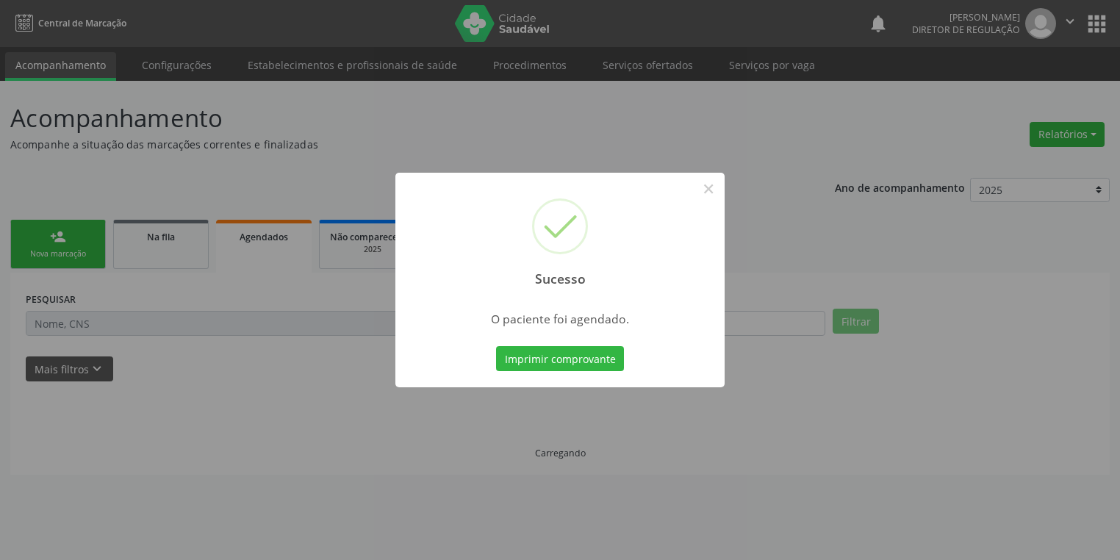
scroll to position [0, 0]
click at [547, 356] on button "Imprimir comprovante" at bounding box center [564, 358] width 128 height 25
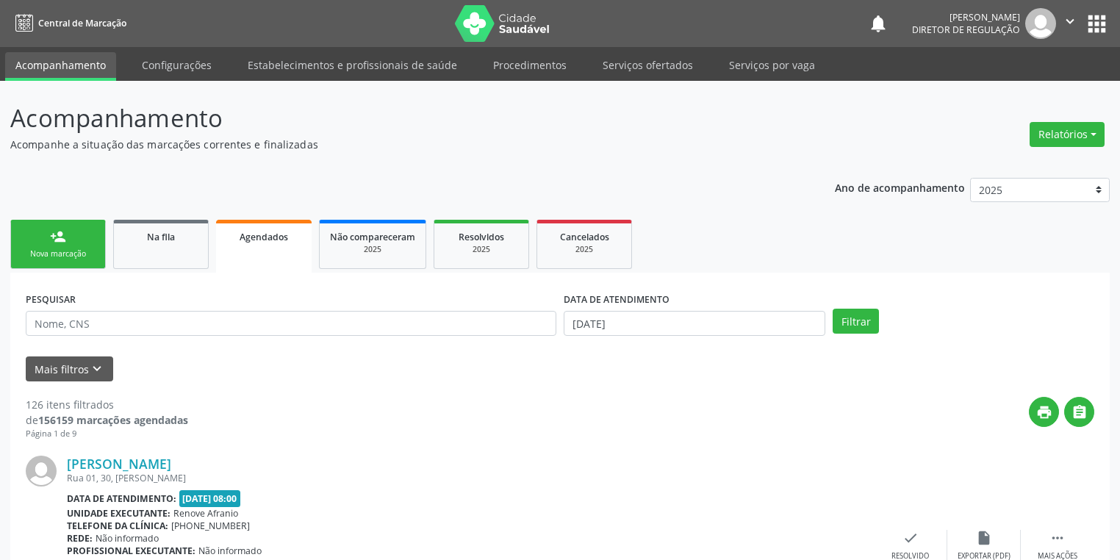
click at [62, 253] on div "Nova marcação" at bounding box center [57, 253] width 73 height 11
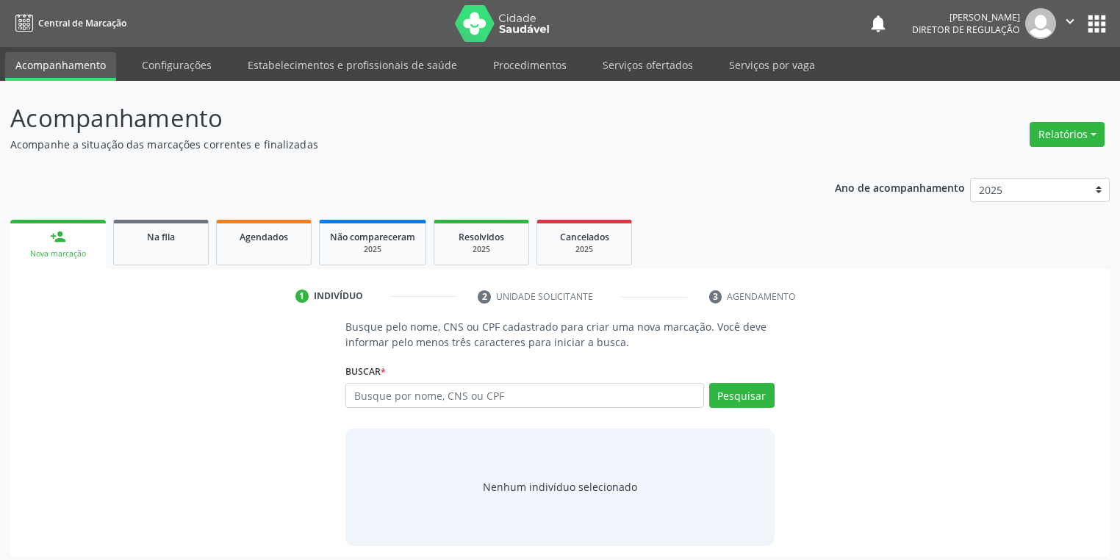
click at [62, 253] on div "Nova marcação" at bounding box center [58, 253] width 75 height 11
click at [370, 395] on input "text" at bounding box center [524, 395] width 358 height 25
type input "707601225689895"
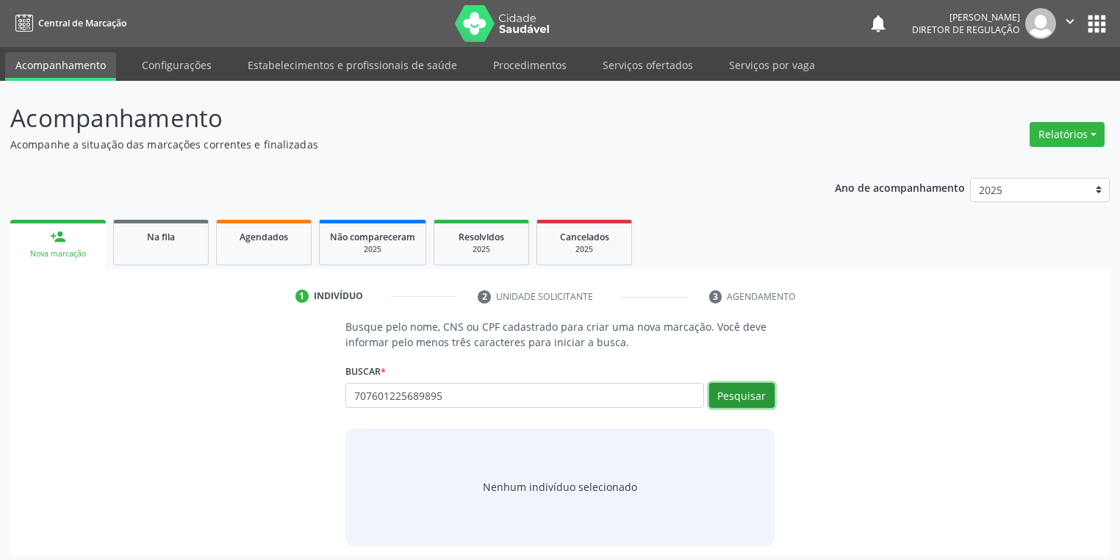
click at [751, 394] on button "Pesquisar" at bounding box center [741, 395] width 65 height 25
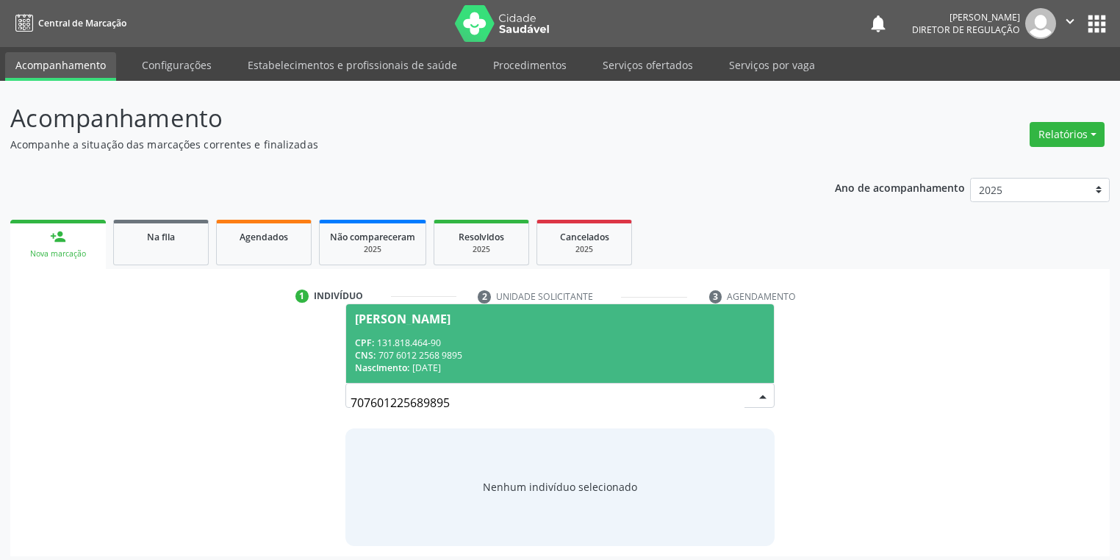
click at [485, 358] on div "CNS: 707 6012 2568 9895" at bounding box center [560, 355] width 410 height 12
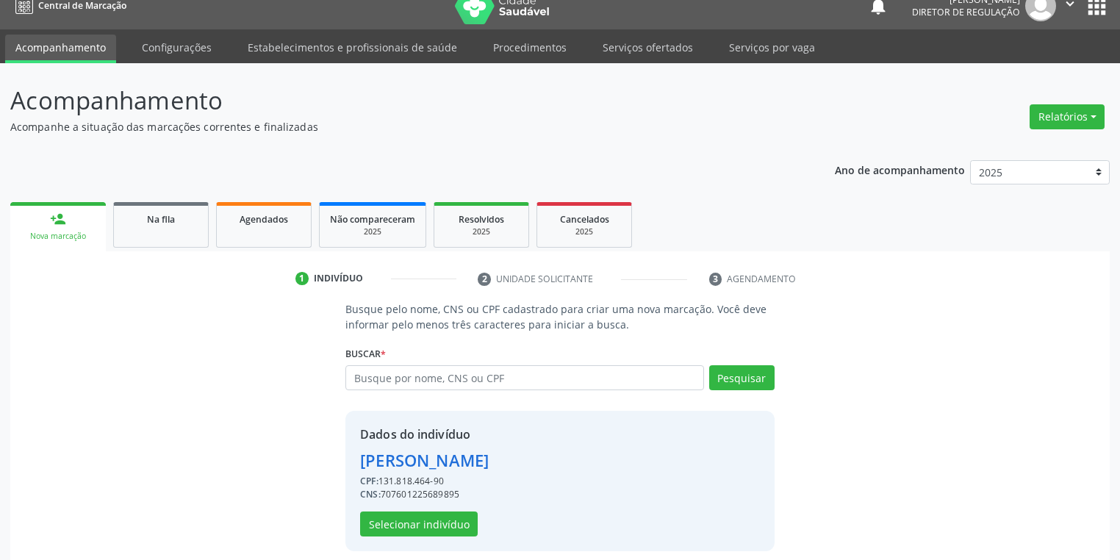
scroll to position [28, 0]
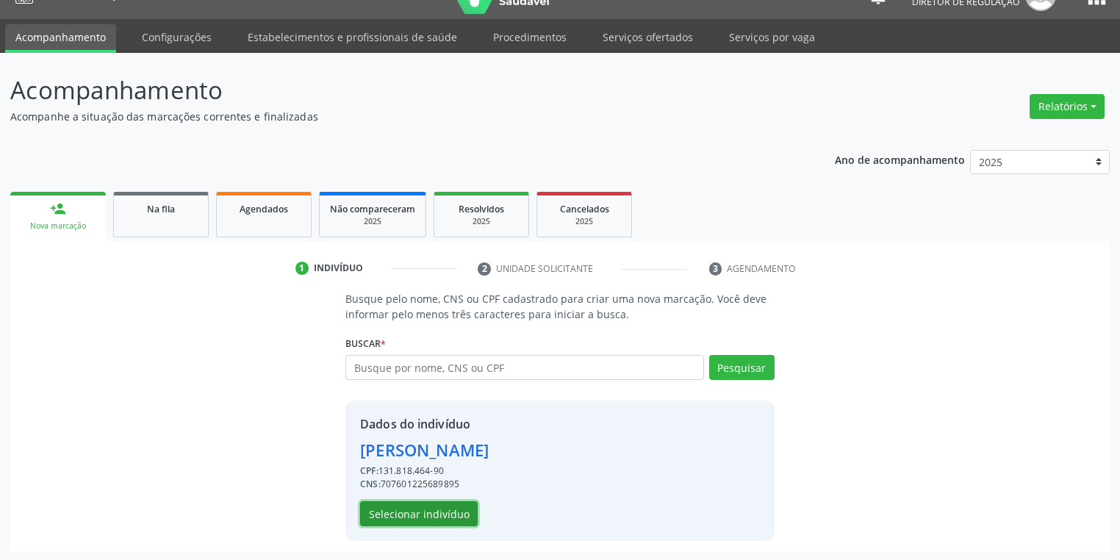
click at [405, 513] on button "Selecionar indivíduo" at bounding box center [419, 513] width 118 height 25
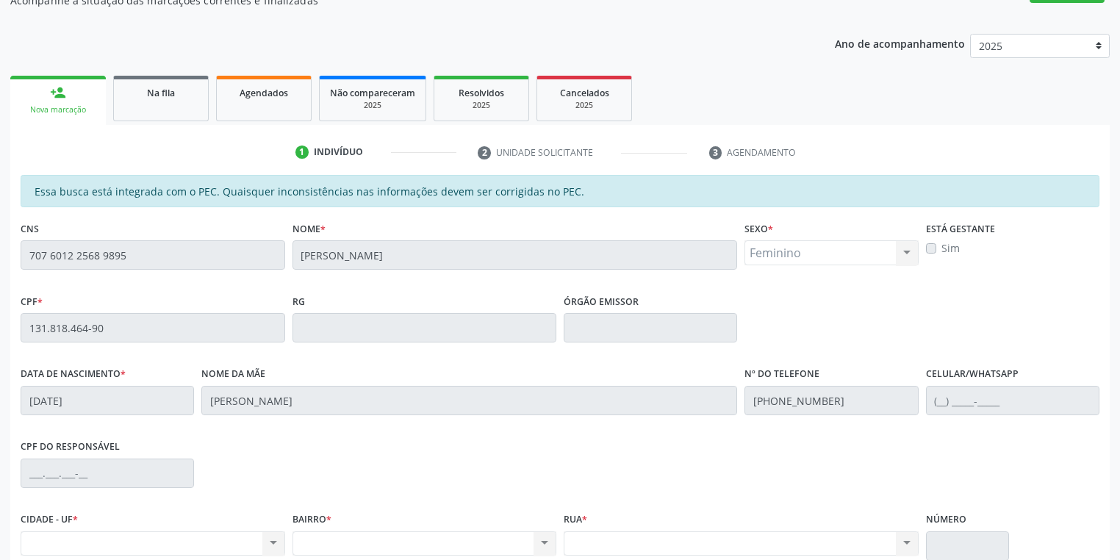
scroll to position [278, 0]
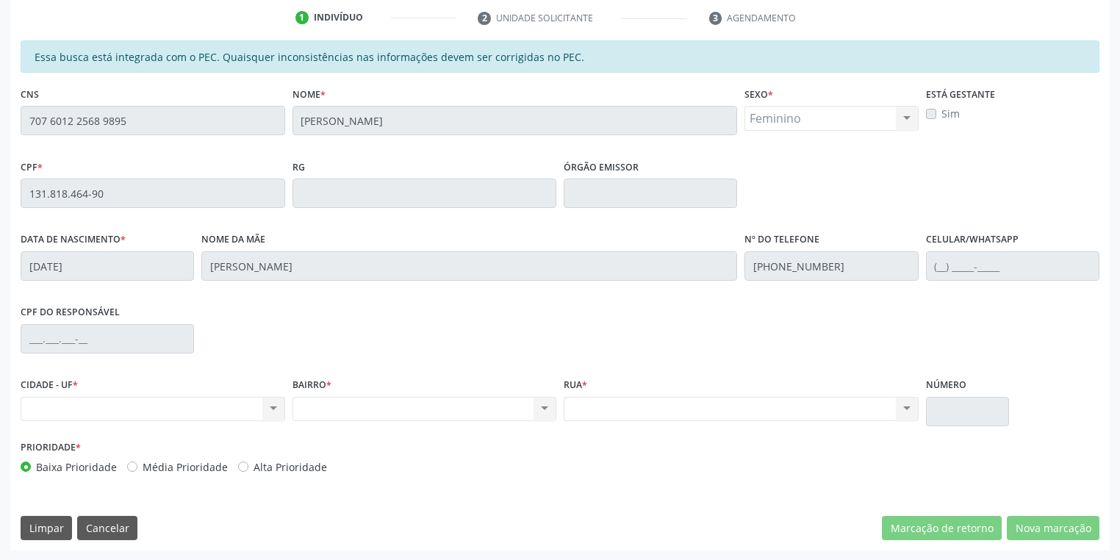
click at [0, 136] on div "Acompanhamento Acompanhe a situação das marcações correntes e finalizadas Relat…" at bounding box center [560, 181] width 1120 height 758
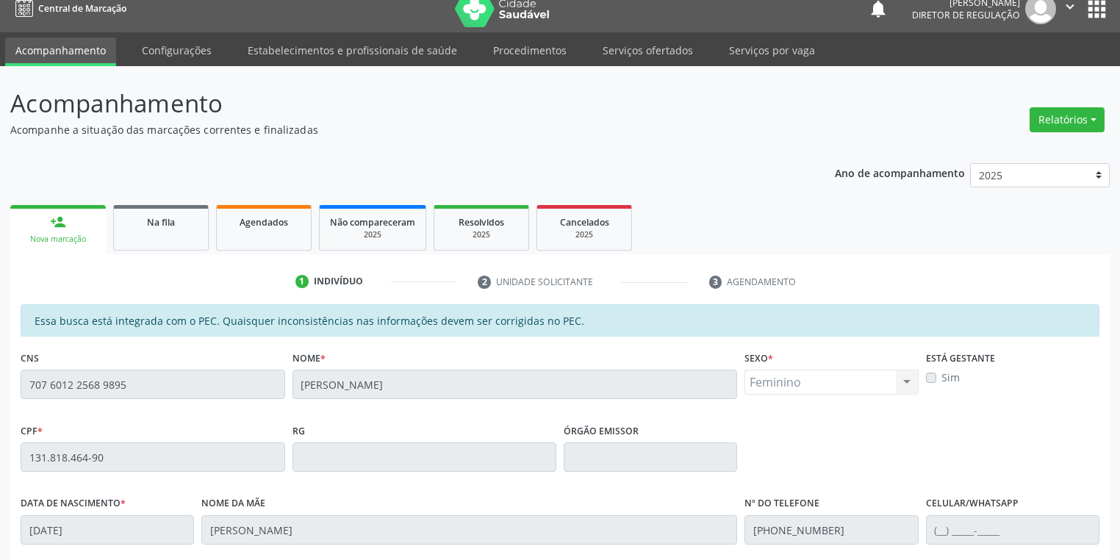
scroll to position [0, 0]
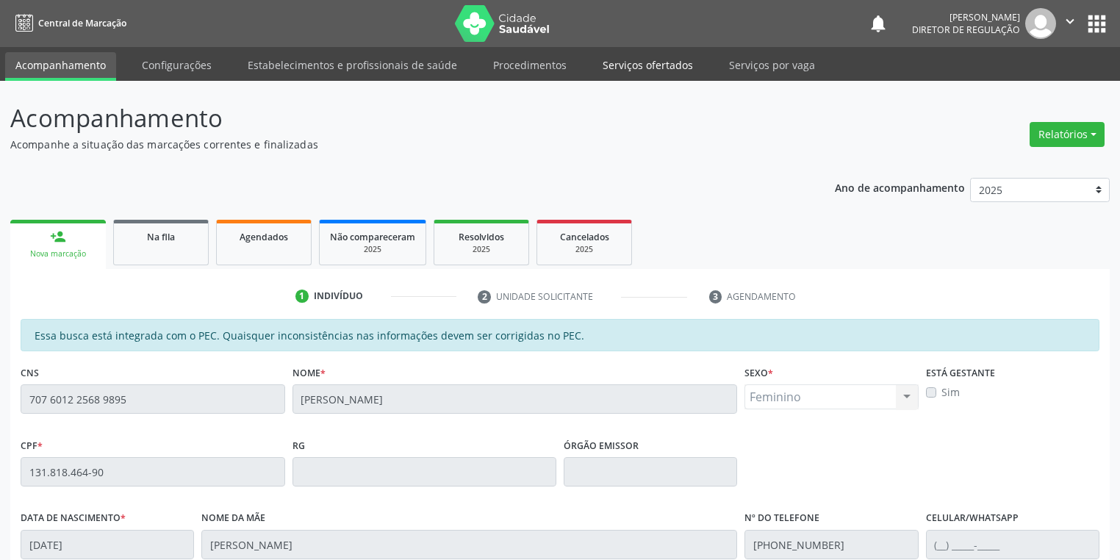
click at [644, 61] on link "Serviços ofertados" at bounding box center [647, 65] width 111 height 26
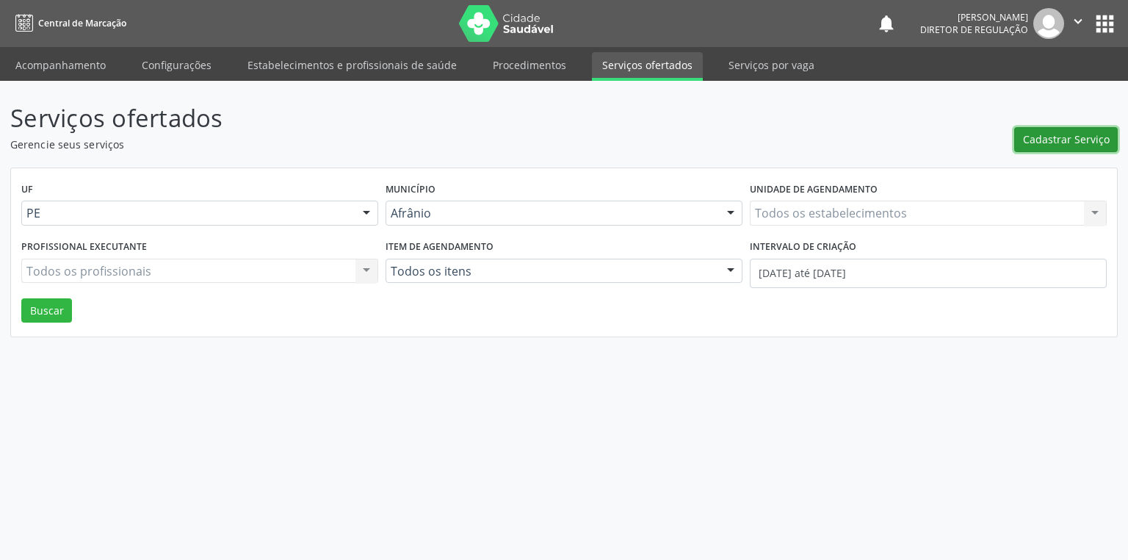
click at [1061, 137] on span "Cadastrar Serviço" at bounding box center [1066, 138] width 87 height 15
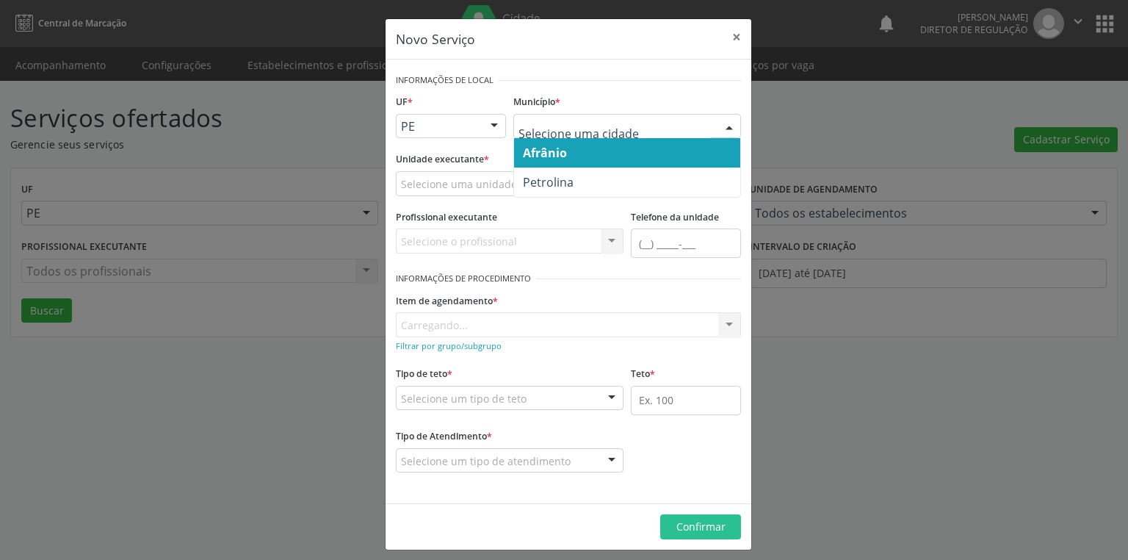
click at [569, 154] on span "Afrânio" at bounding box center [627, 152] width 226 height 29
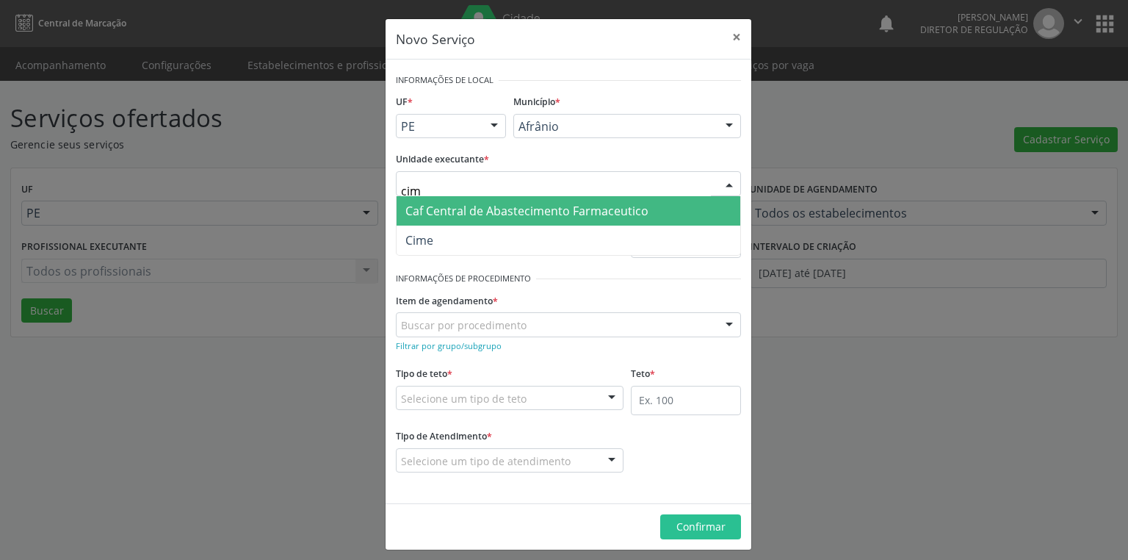
type input "cime"
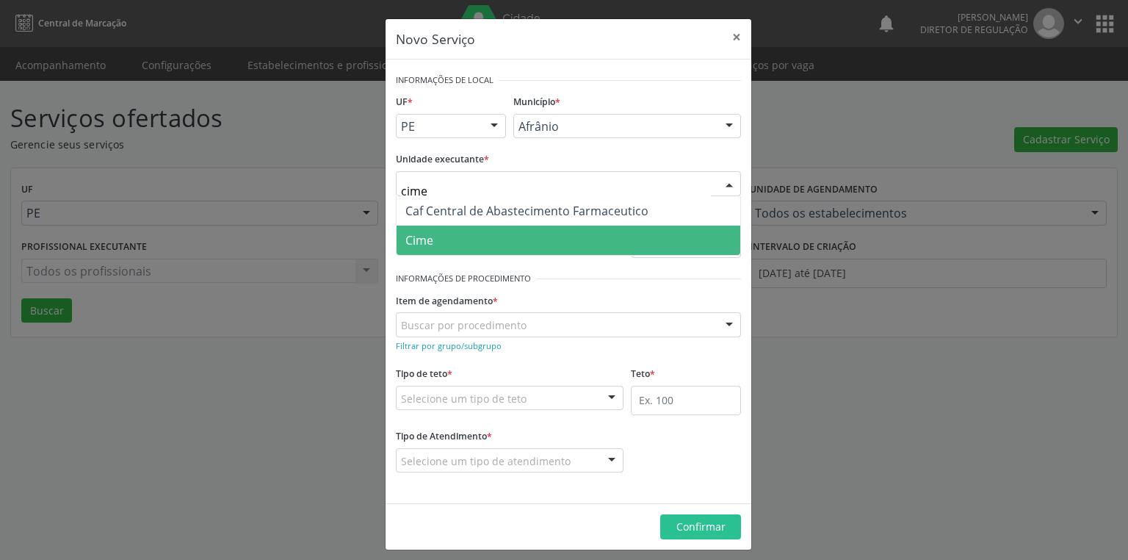
click at [435, 246] on span "Cime" at bounding box center [569, 240] width 344 height 29
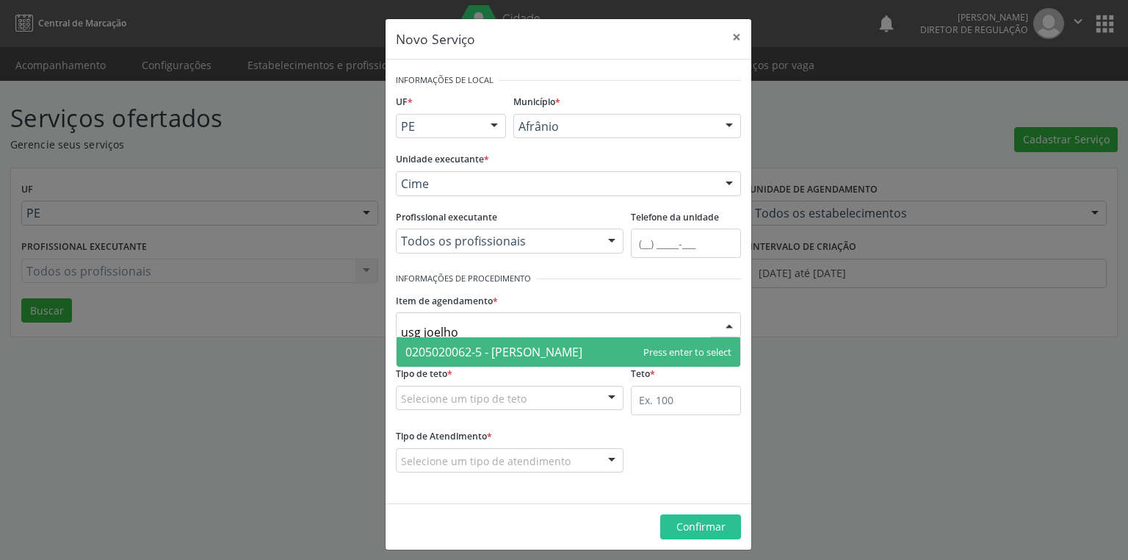
type input "usg joelho"
click at [442, 355] on span "0205020062-5 - [PERSON_NAME]" at bounding box center [493, 352] width 177 height 16
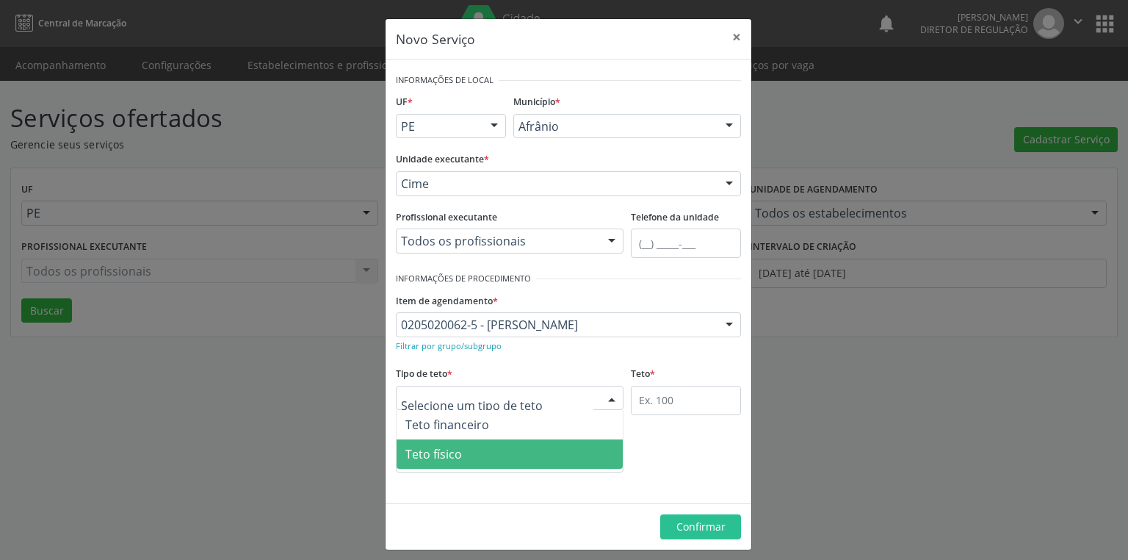
drag, startPoint x: 453, startPoint y: 450, endPoint x: 555, endPoint y: 453, distance: 101.4
click at [457, 450] on span "Teto físico" at bounding box center [510, 453] width 226 height 29
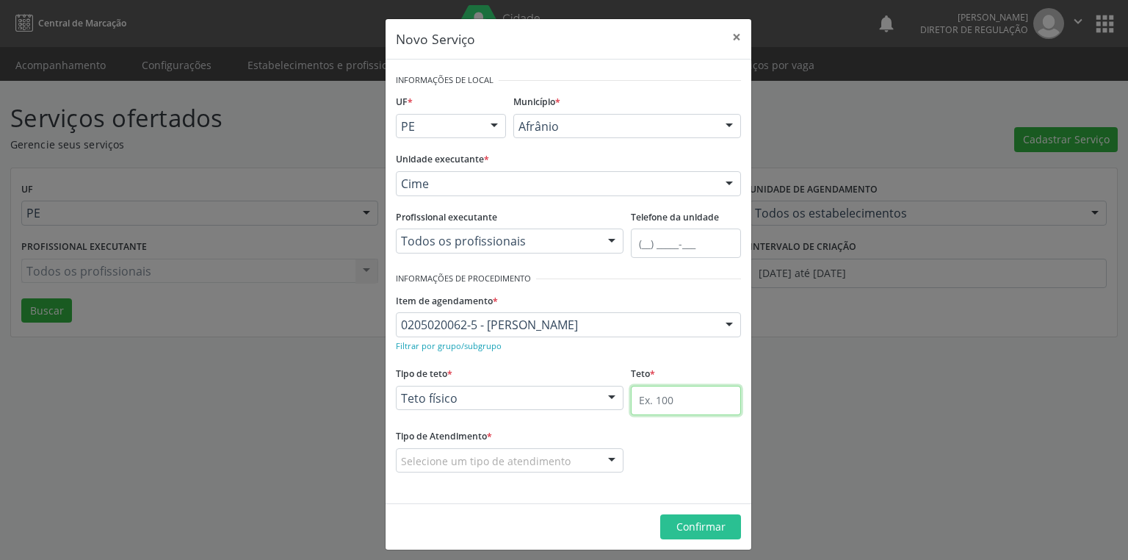
click at [644, 399] on input "text" at bounding box center [686, 400] width 110 height 29
type input "1"
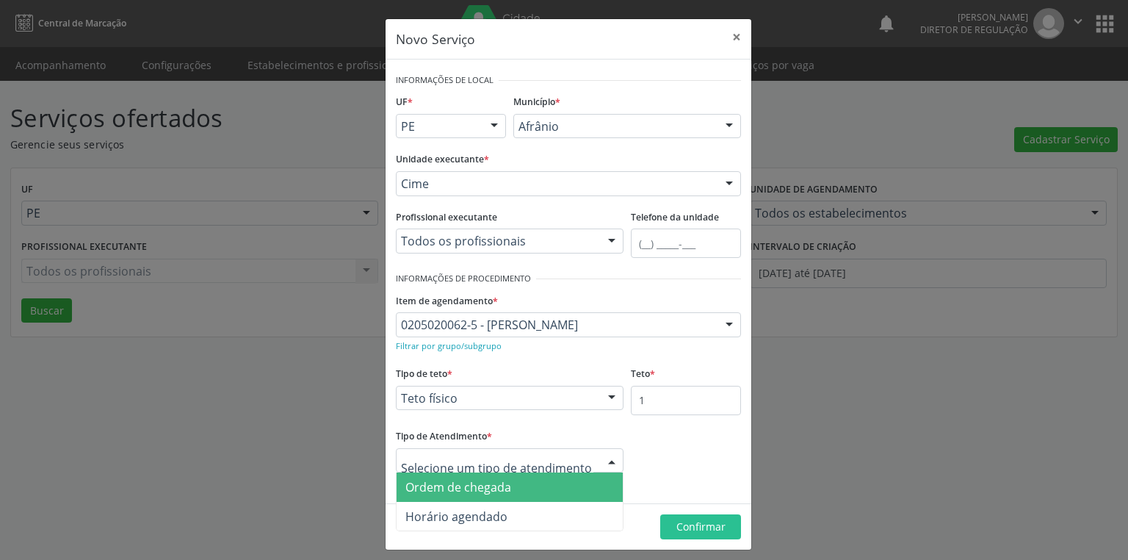
click at [459, 486] on span "Ordem de chegada" at bounding box center [458, 487] width 106 height 16
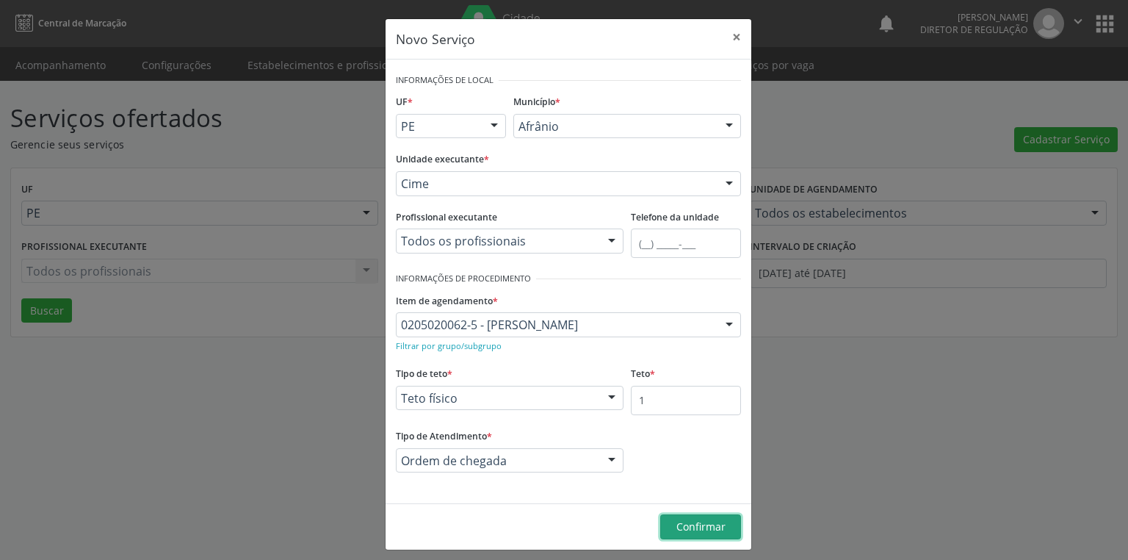
click at [693, 527] on span "Confirmar" at bounding box center [701, 526] width 49 height 14
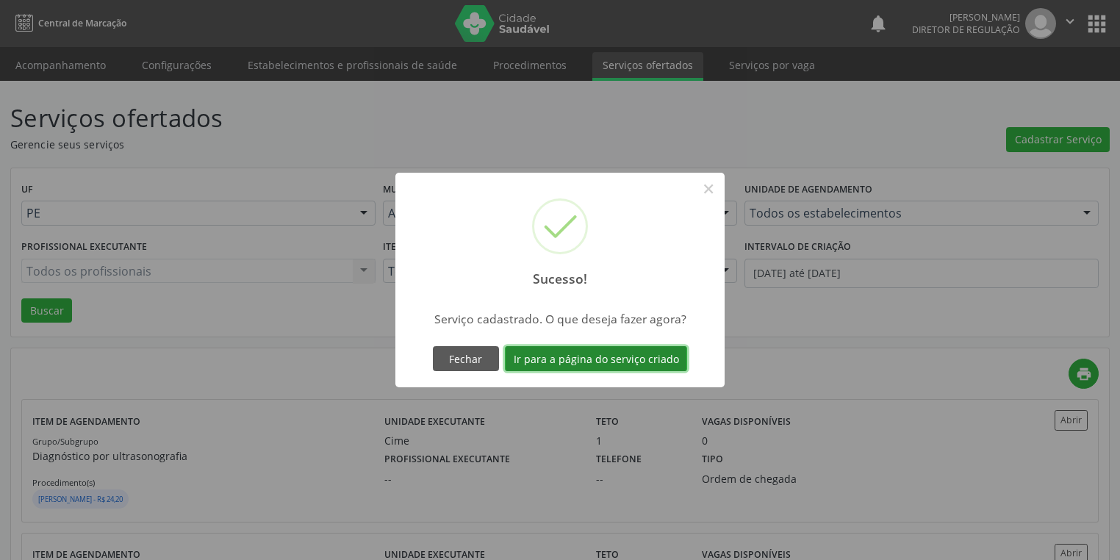
click at [577, 361] on button "Ir para a página do serviço criado" at bounding box center [596, 358] width 182 height 25
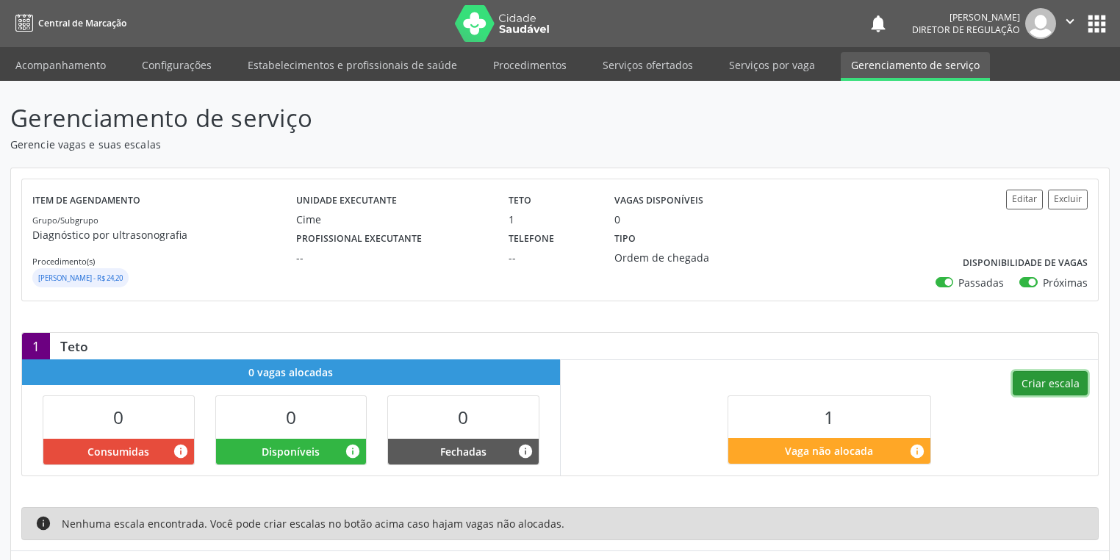
click at [1037, 383] on button "Criar escala" at bounding box center [1049, 383] width 75 height 25
select select "8"
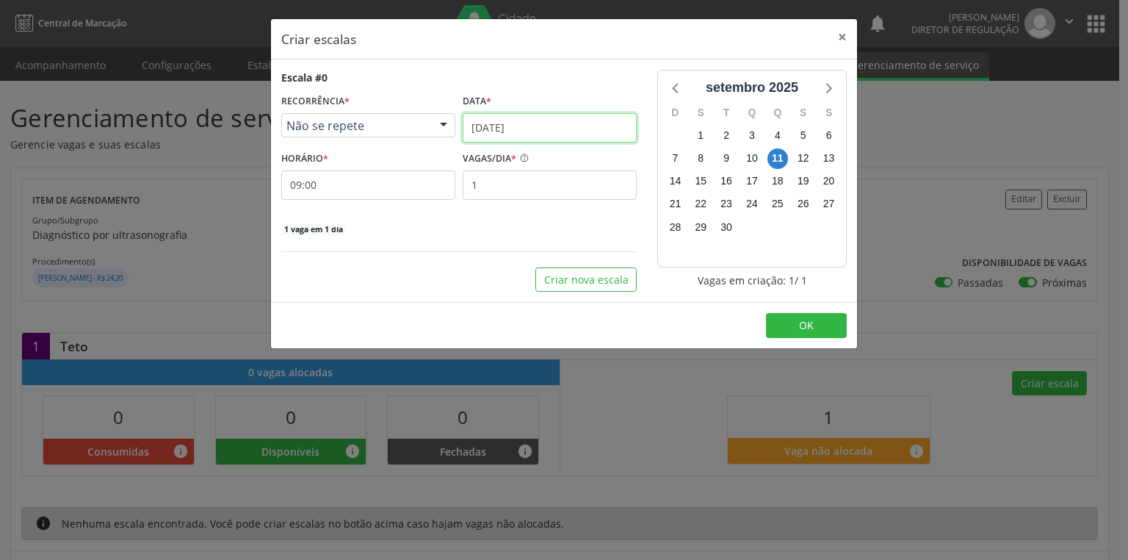
click at [499, 121] on input "[DATE]" at bounding box center [550, 127] width 174 height 29
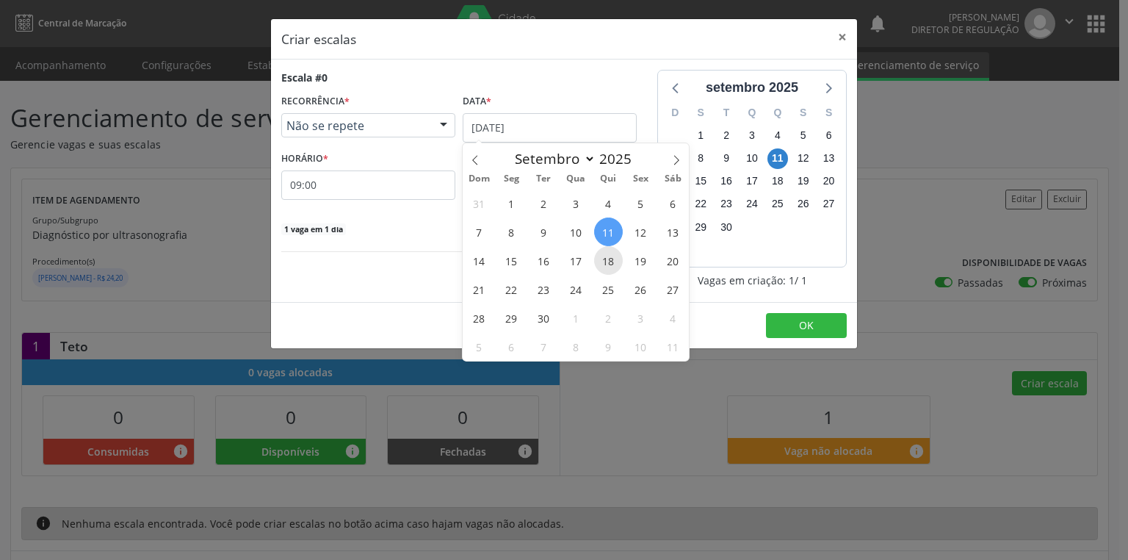
click at [604, 261] on span "18" at bounding box center [608, 260] width 29 height 29
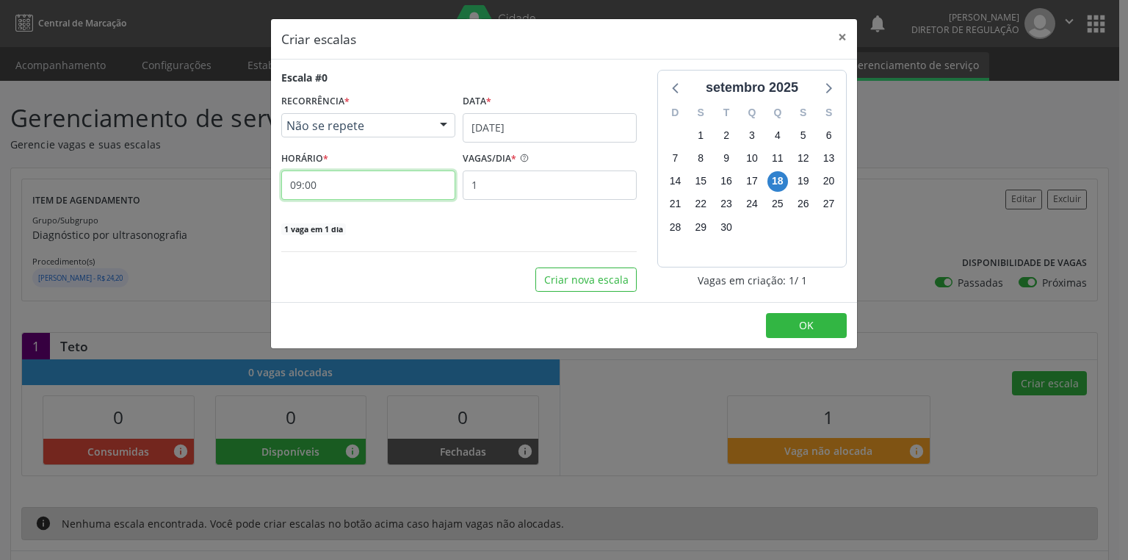
click at [329, 185] on input "09:00" at bounding box center [368, 184] width 174 height 29
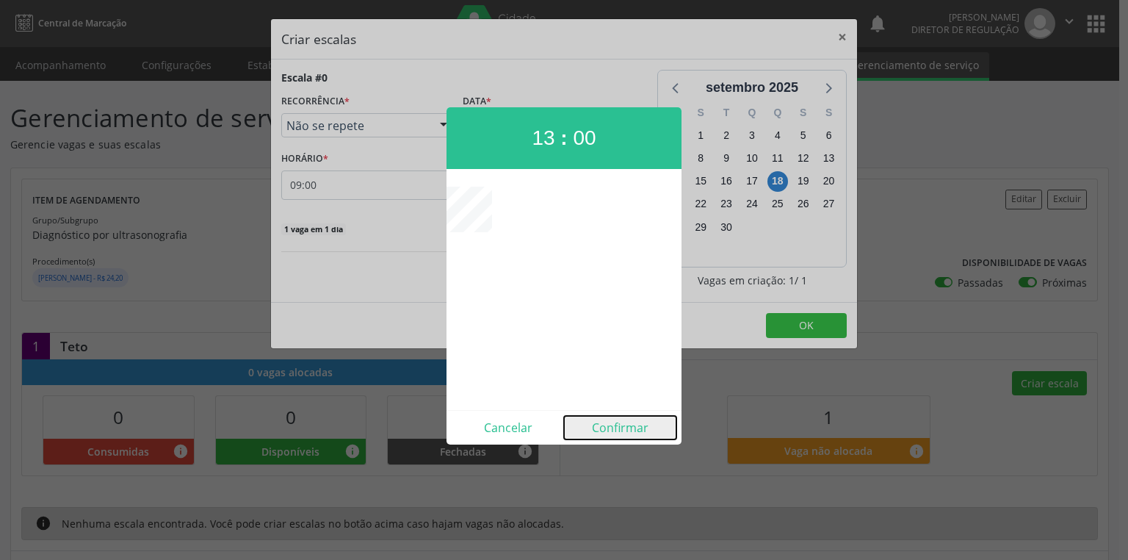
drag, startPoint x: 617, startPoint y: 433, endPoint x: 673, endPoint y: 370, distance: 84.9
click at [617, 426] on button "Confirmar" at bounding box center [620, 428] width 112 height 24
type input "13:00"
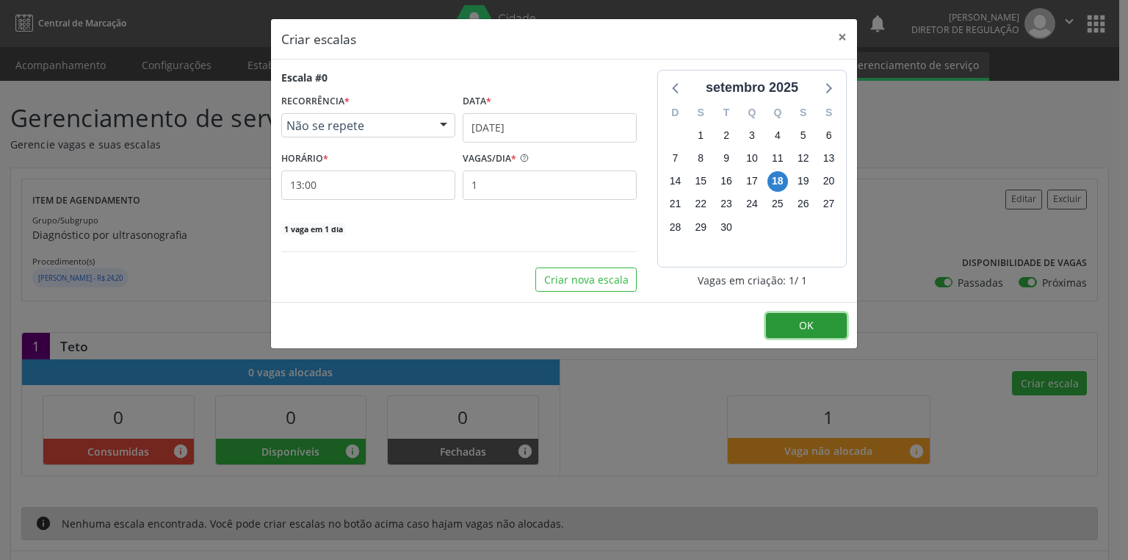
click at [801, 322] on span "OK" at bounding box center [806, 325] width 15 height 14
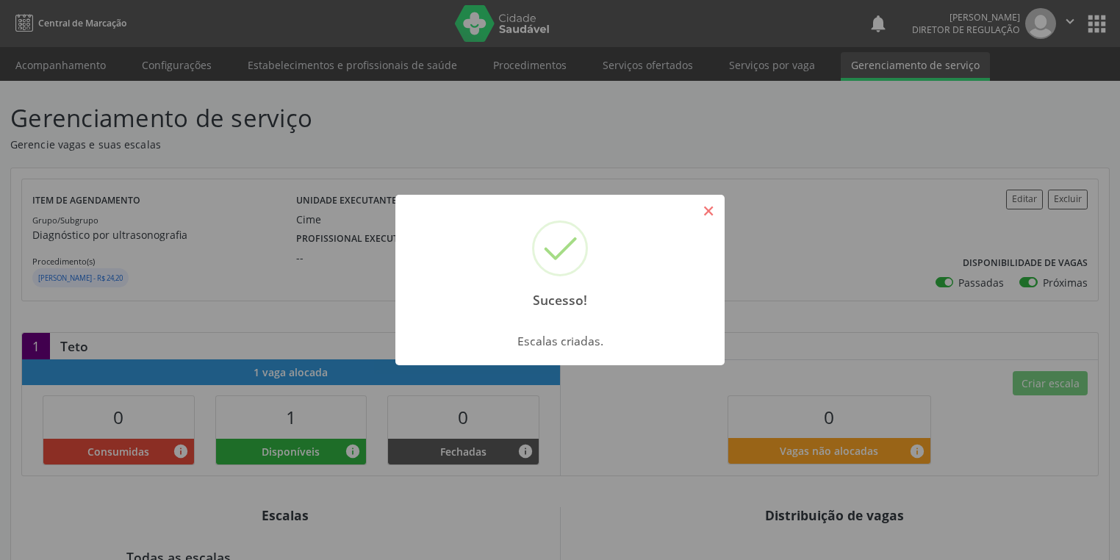
click at [702, 205] on button "×" at bounding box center [708, 210] width 25 height 25
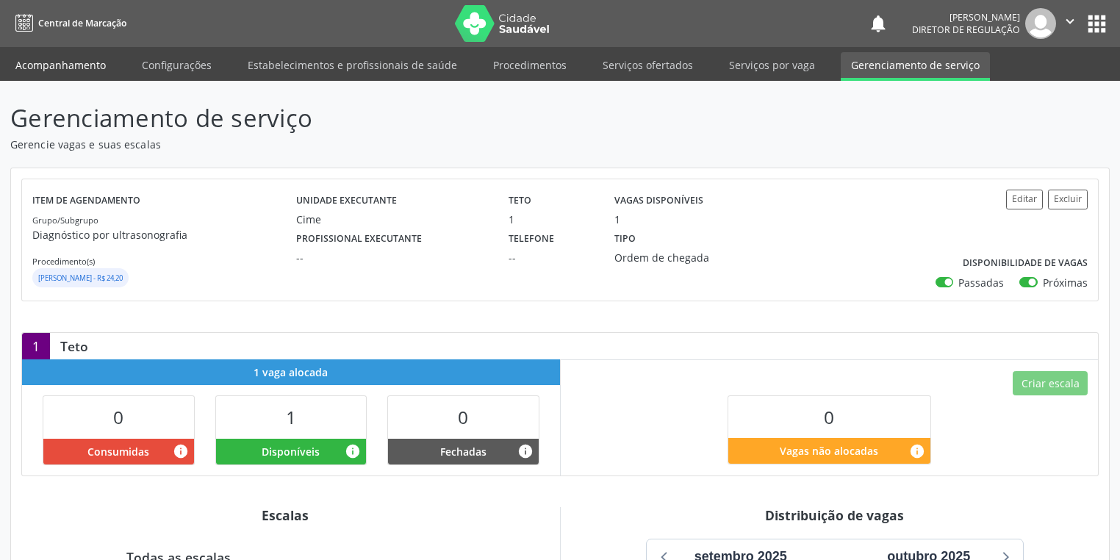
click at [61, 62] on link "Acompanhamento" at bounding box center [60, 65] width 111 height 26
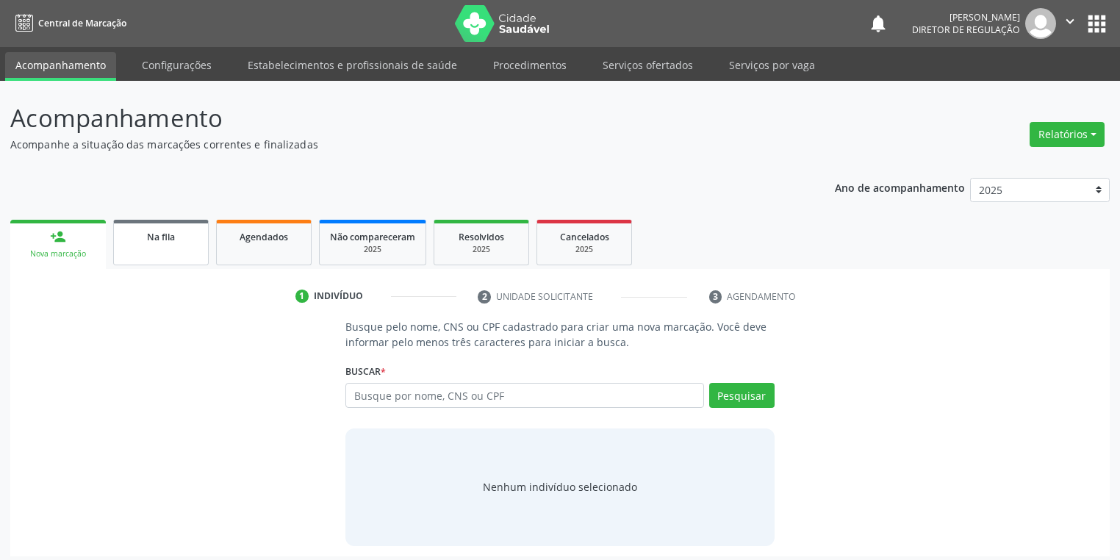
drag, startPoint x: 162, startPoint y: 244, endPoint x: 188, endPoint y: 253, distance: 27.9
click at [162, 245] on link "Na fila" at bounding box center [160, 243] width 95 height 46
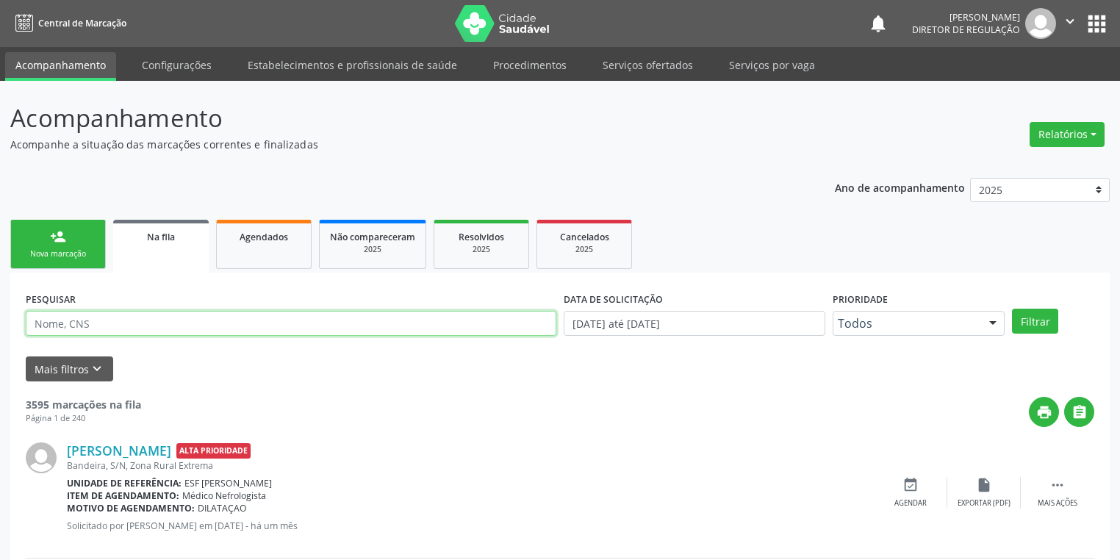
click at [87, 332] on input "text" at bounding box center [291, 323] width 530 height 25
type input "707804607796713"
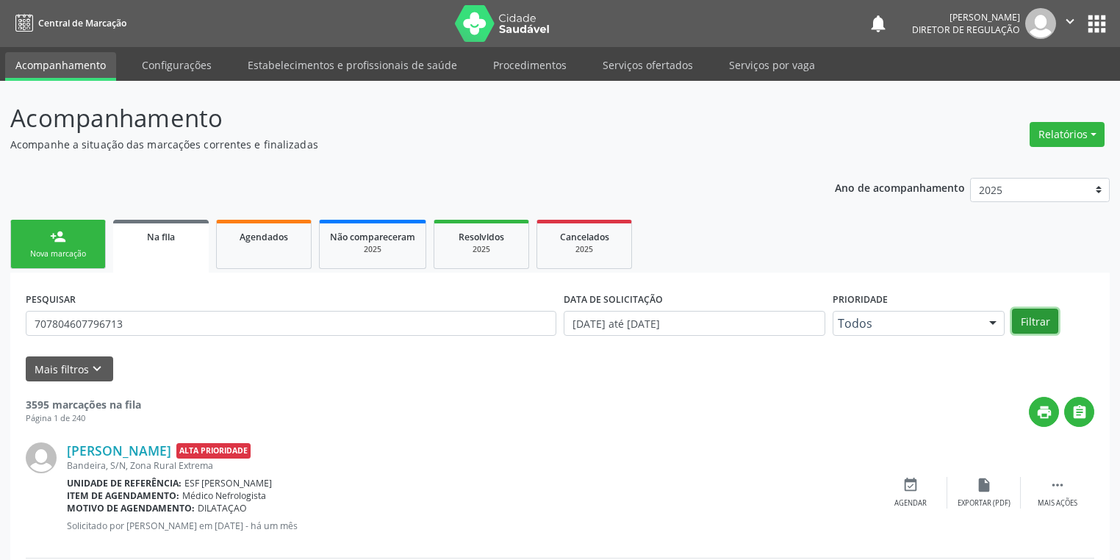
click at [1033, 317] on button "Filtrar" at bounding box center [1035, 321] width 46 height 25
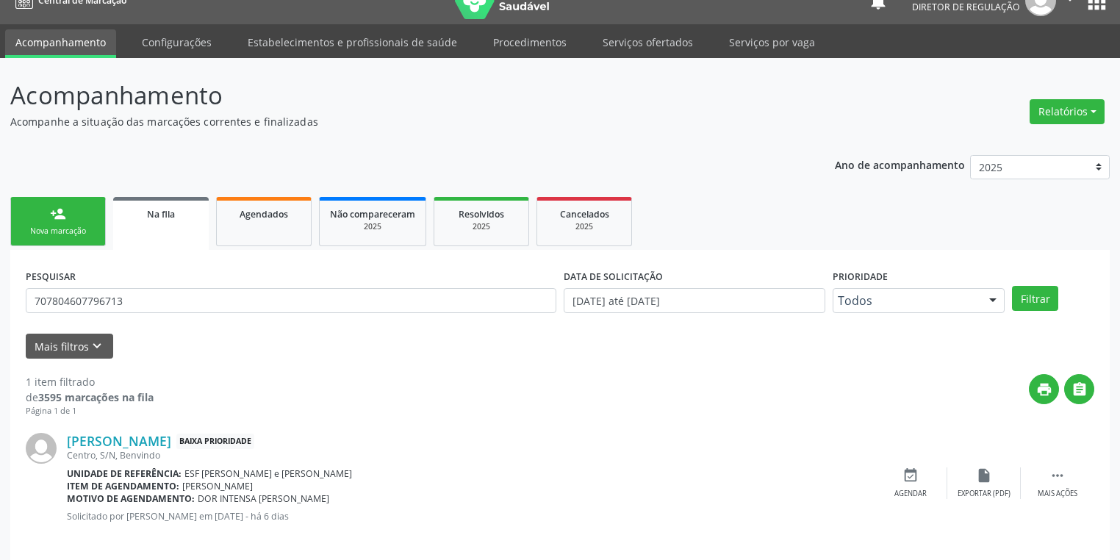
scroll to position [35, 0]
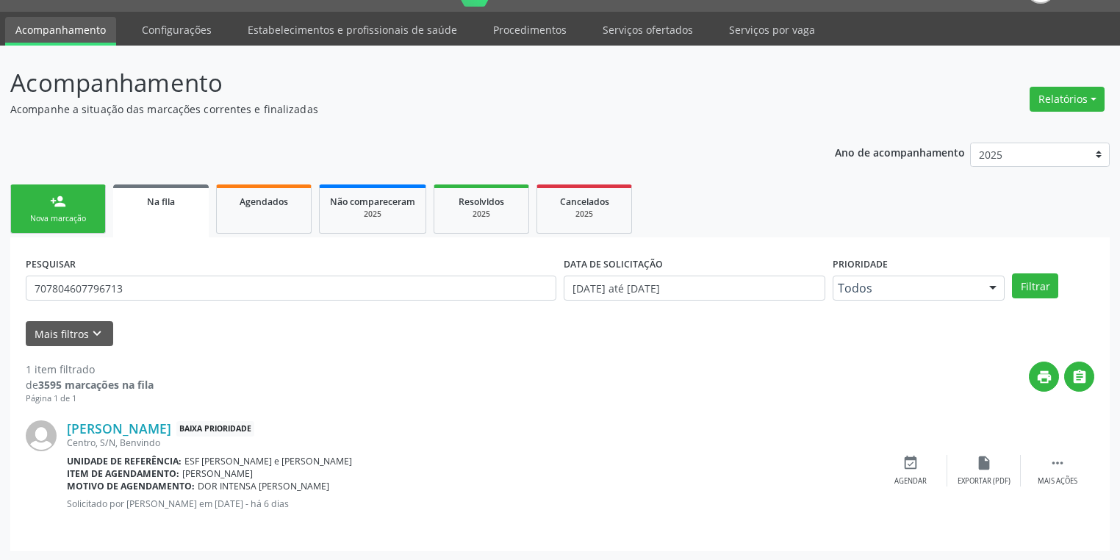
click at [842, 387] on div "print " at bounding box center [624, 382] width 940 height 43
click at [1059, 460] on icon "" at bounding box center [1057, 463] width 16 height 16
click at [696, 468] on icon "event_available" at bounding box center [690, 463] width 16 height 16
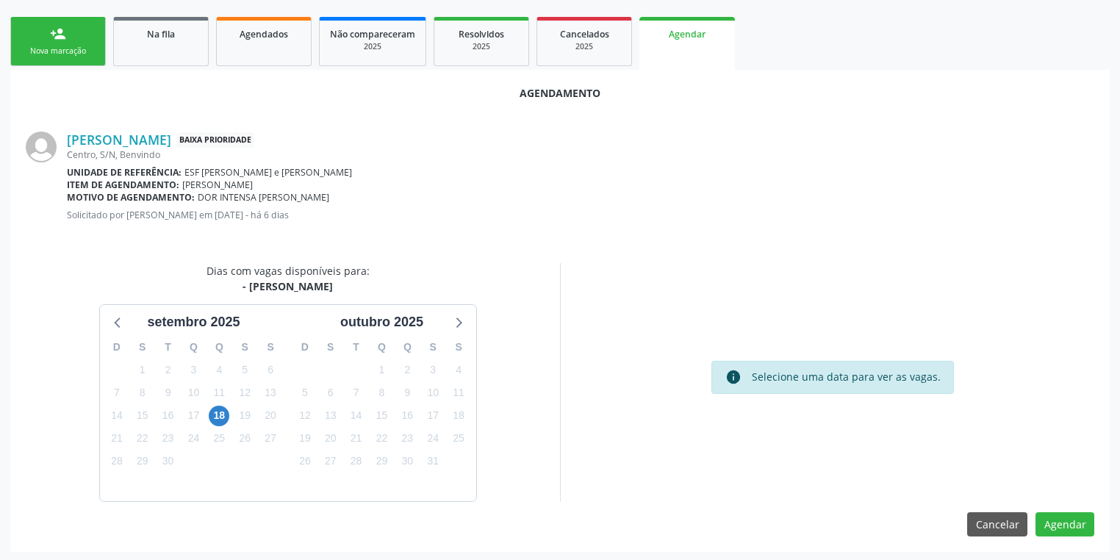
scroll to position [203, 0]
click at [217, 419] on span "18" at bounding box center [219, 415] width 21 height 21
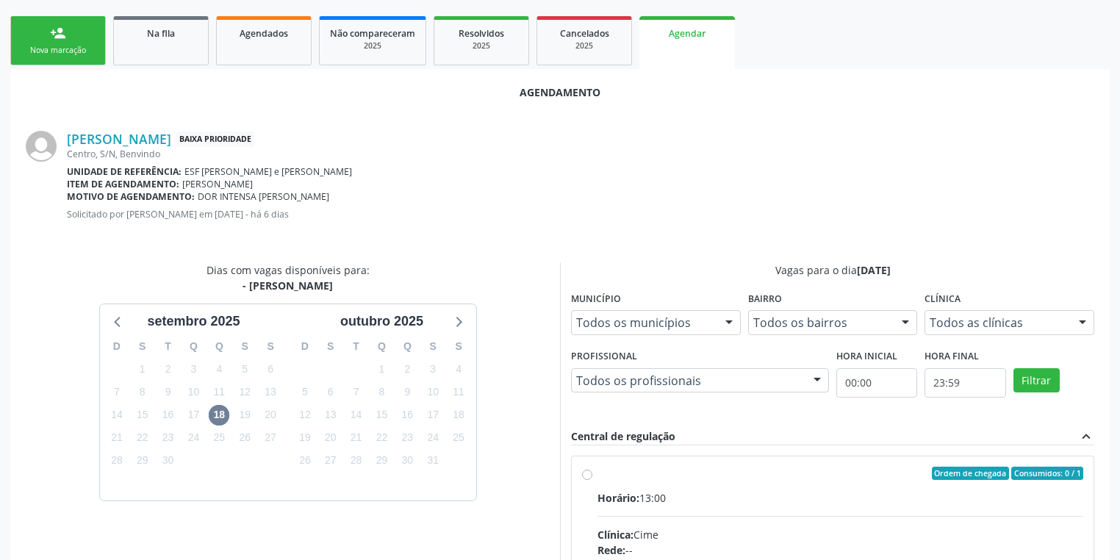
click at [592, 480] on input "Ordem de chegada Consumidos: 0 / 1 Horário: 13:00 Clínica: Cime Rede: -- Endere…" at bounding box center [587, 472] width 10 height 13
radio input "true"
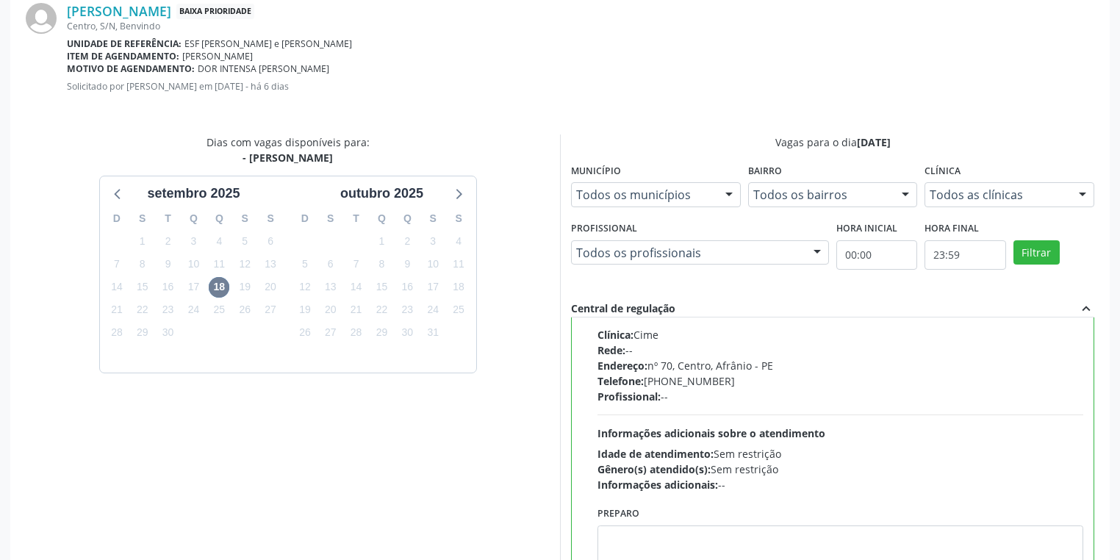
scroll to position [442, 0]
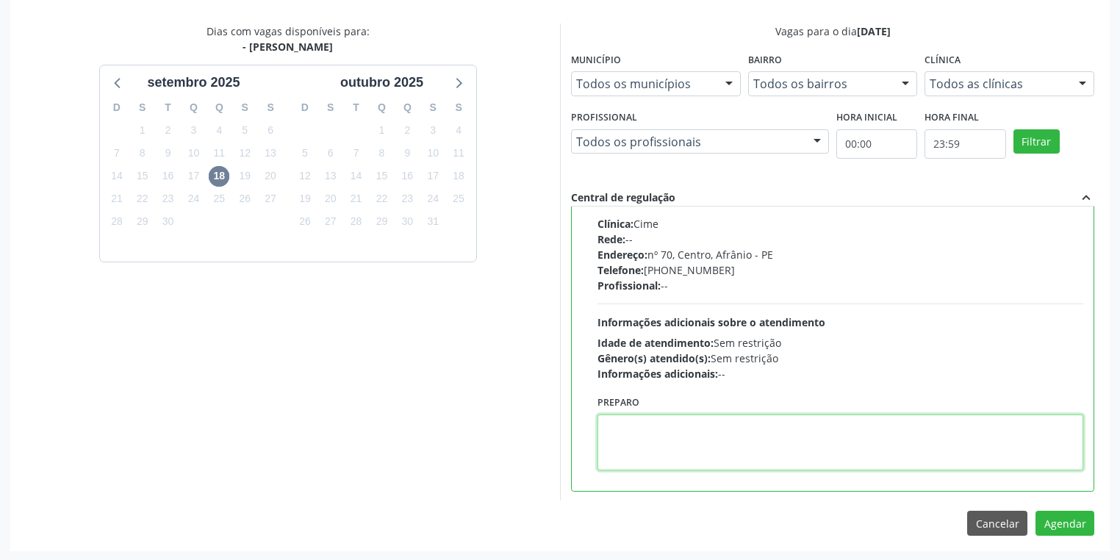
click at [718, 439] on textarea at bounding box center [840, 442] width 486 height 56
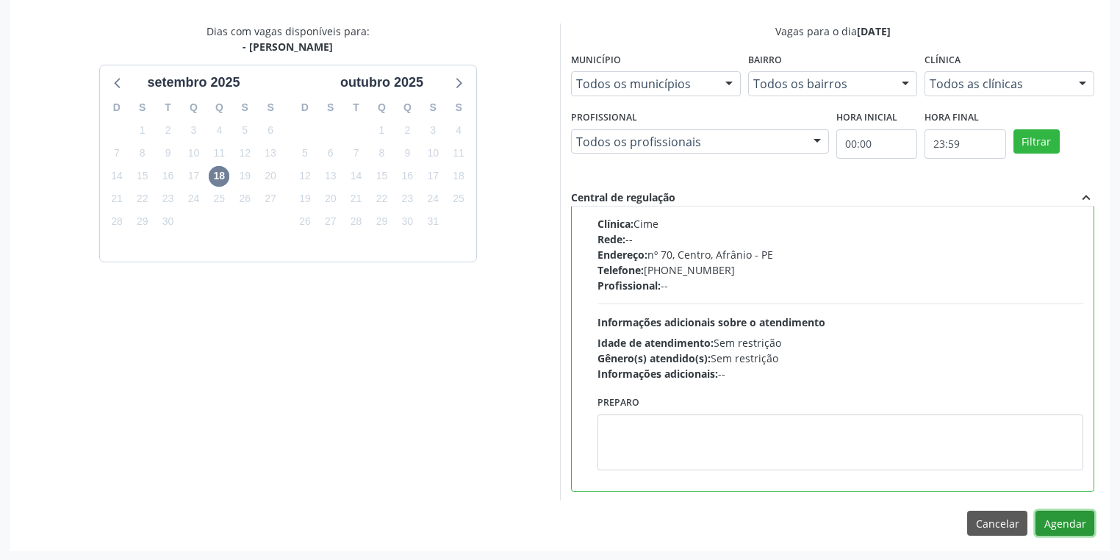
click at [1067, 525] on button "Agendar" at bounding box center [1064, 523] width 59 height 25
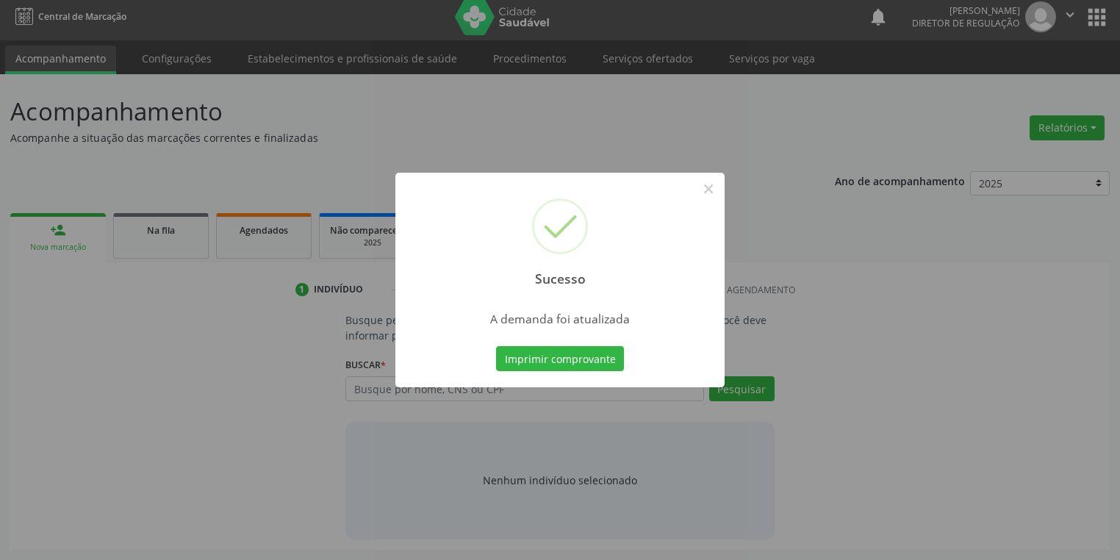
scroll to position [6, 0]
click at [527, 355] on button "Imprimir comprovante" at bounding box center [560, 358] width 128 height 25
